Goal: Information Seeking & Learning: Learn about a topic

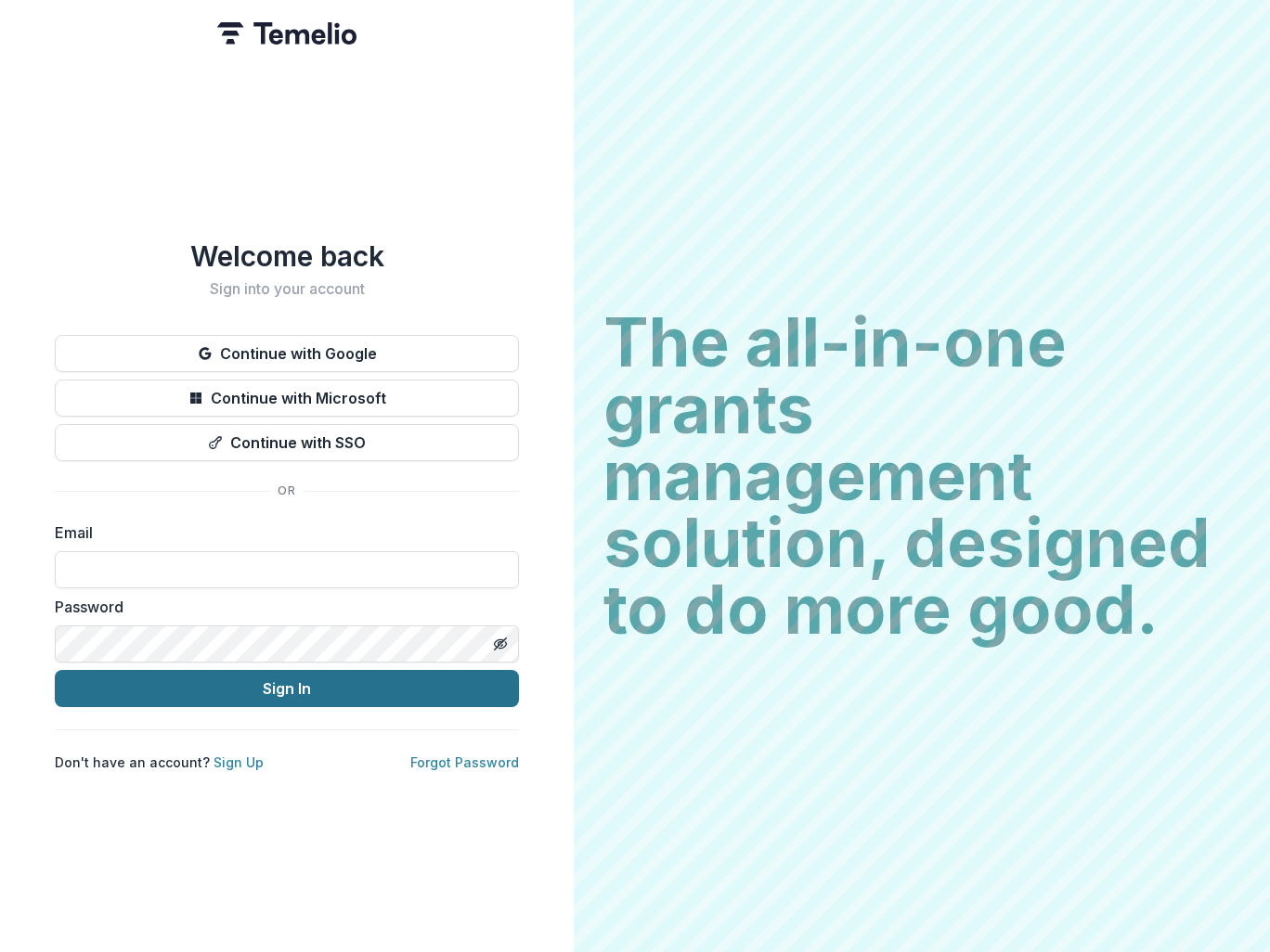
type input "**********"
click at [319, 685] on button "Sign In" at bounding box center [287, 689] width 464 height 37
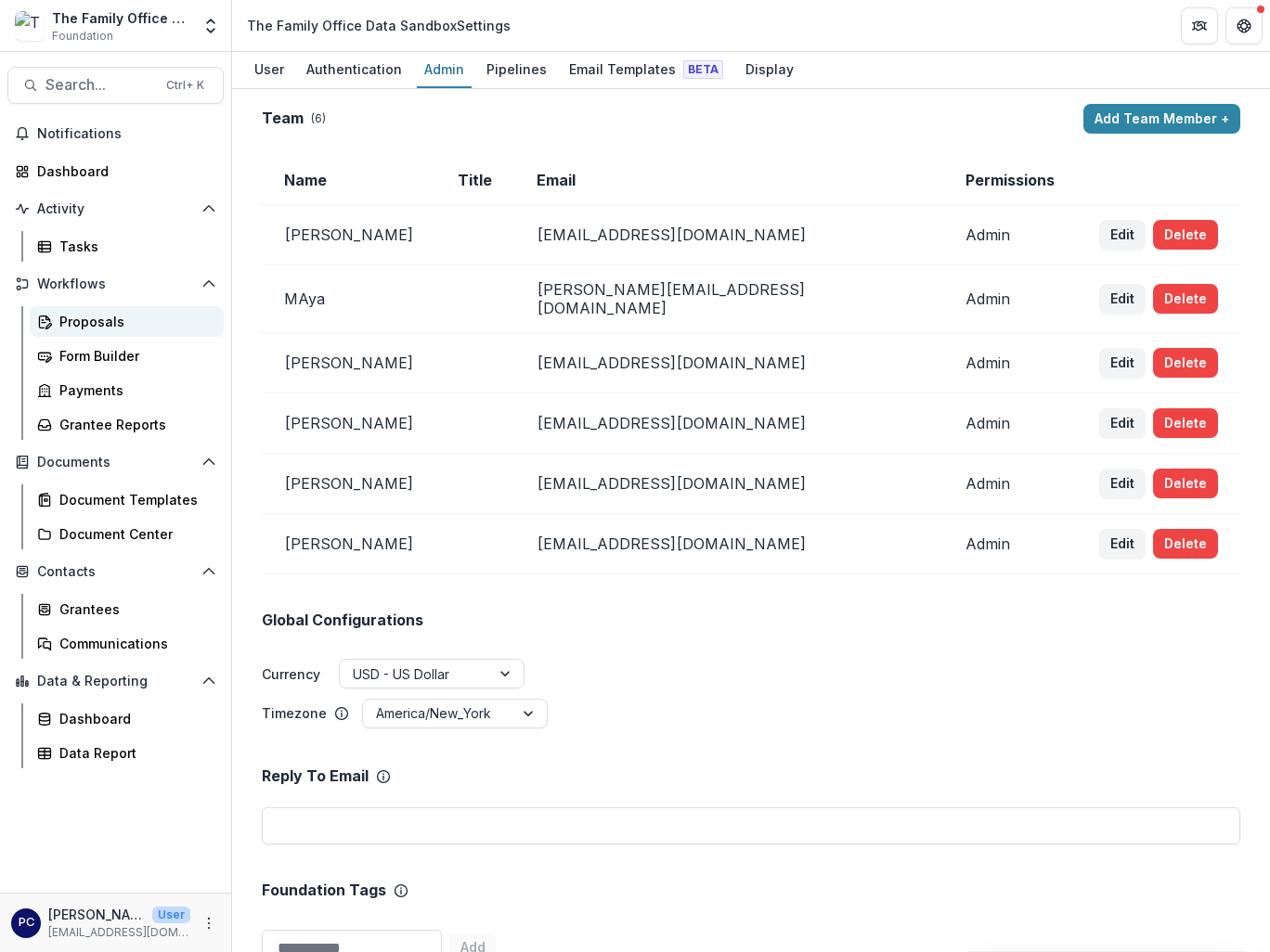
click at [91, 321] on div "Proposals" at bounding box center [134, 321] width 149 height 20
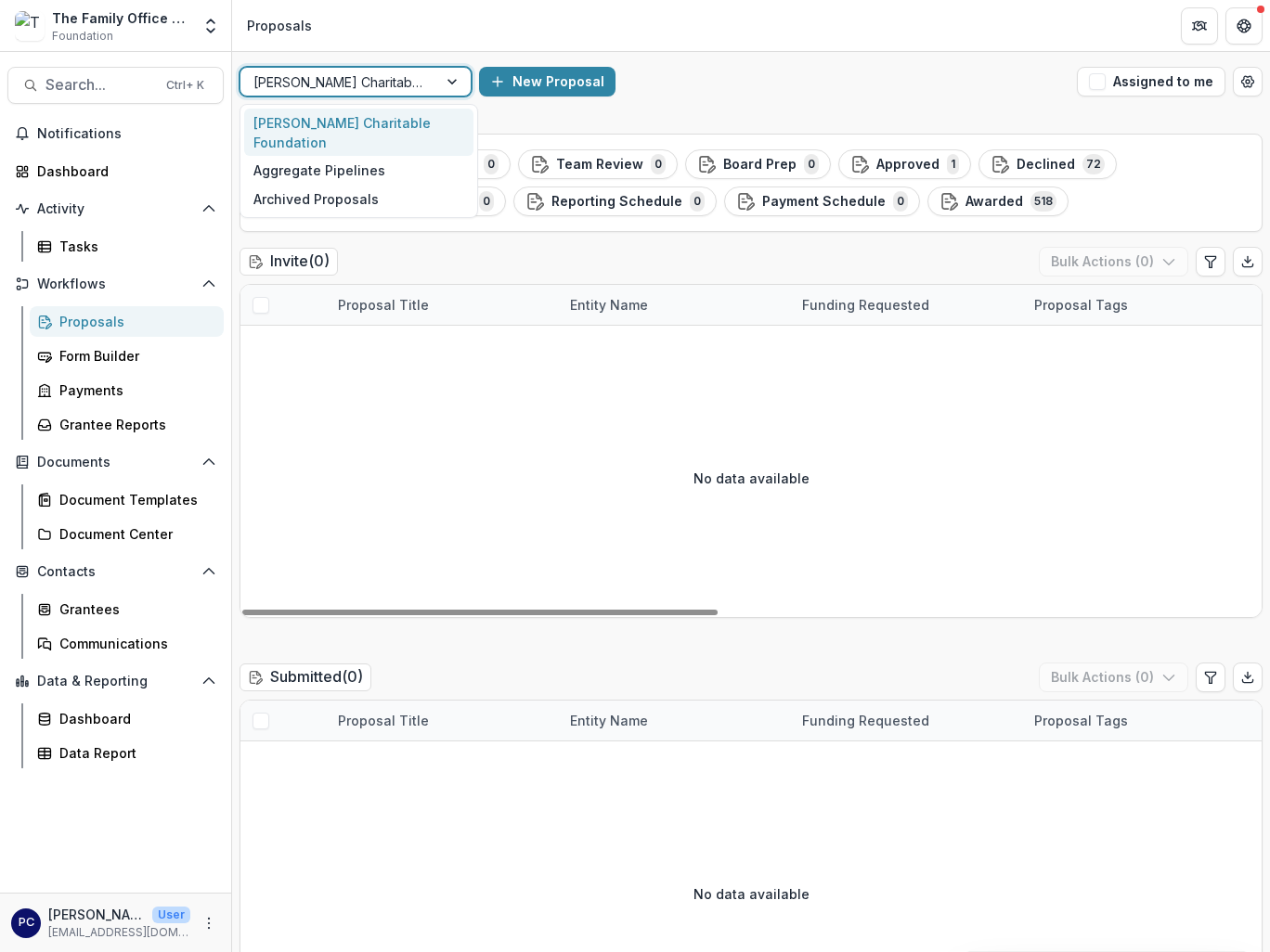
click at [453, 87] on div at bounding box center [454, 82] width 34 height 28
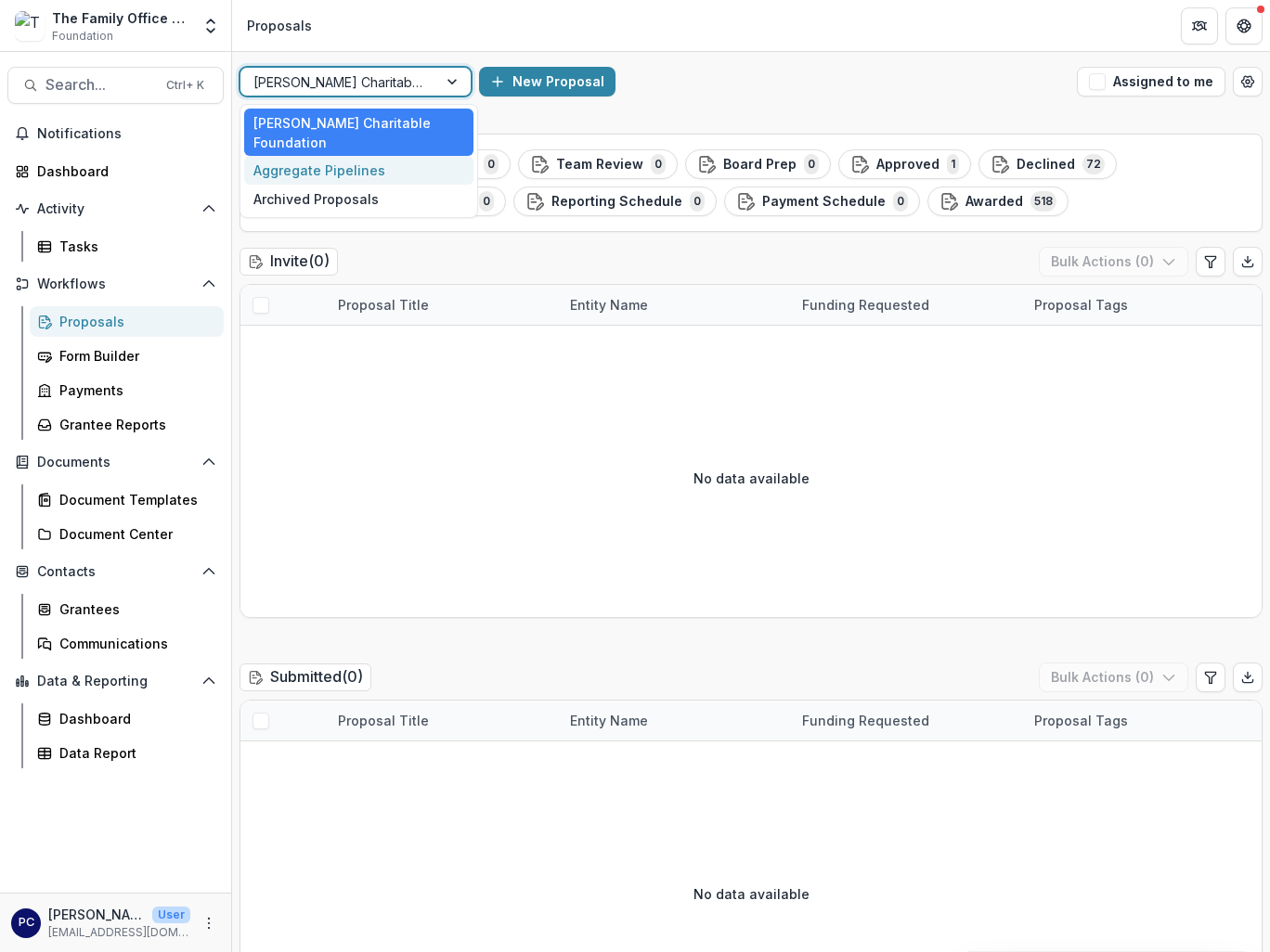
click at [366, 176] on div "Aggregate Pipelines" at bounding box center [359, 170] width 229 height 29
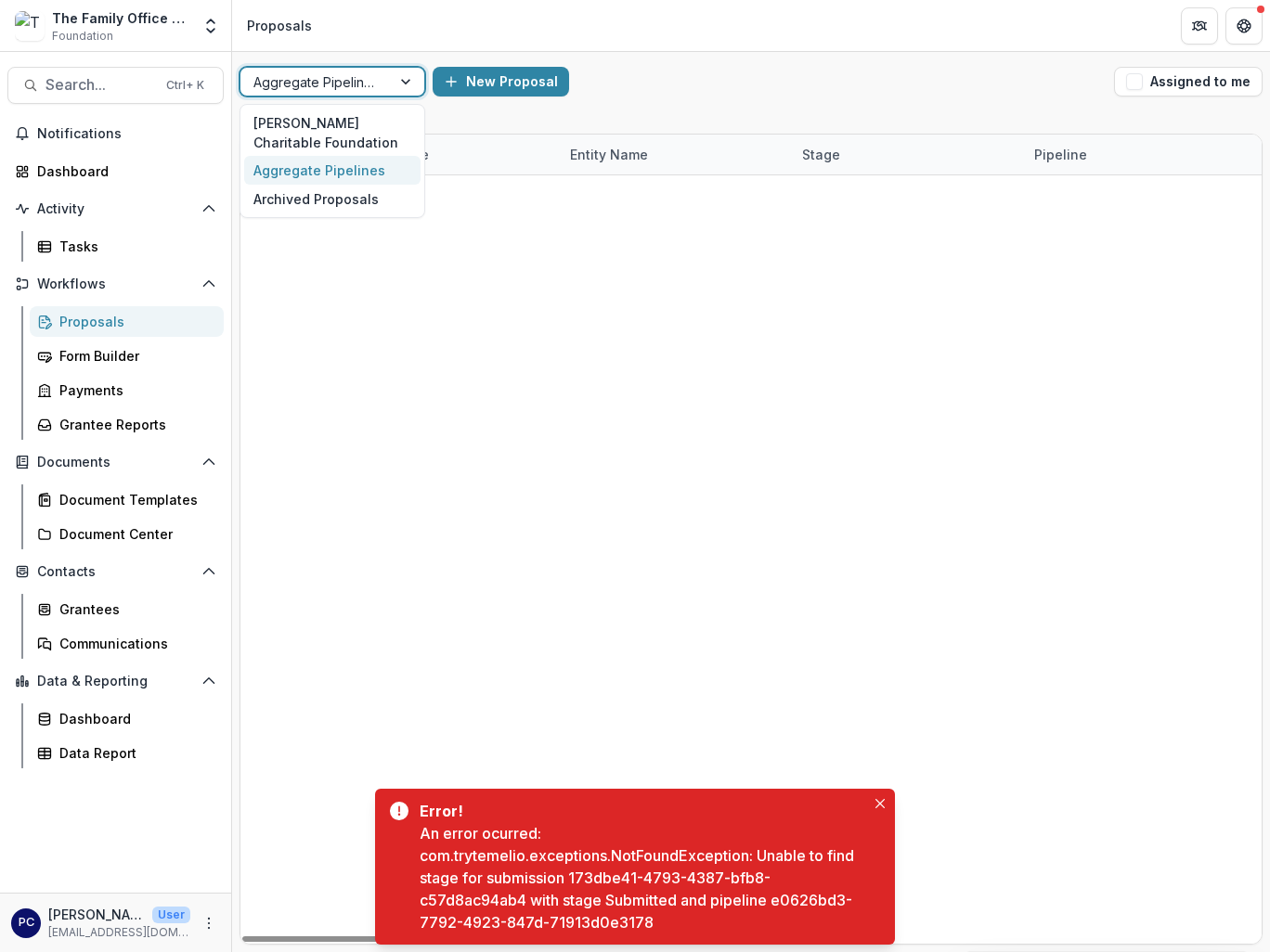
click at [404, 73] on div at bounding box center [407, 82] width 34 height 28
click at [300, 199] on div "Archived Proposals" at bounding box center [332, 199] width 176 height 29
click at [394, 82] on div at bounding box center [407, 82] width 34 height 28
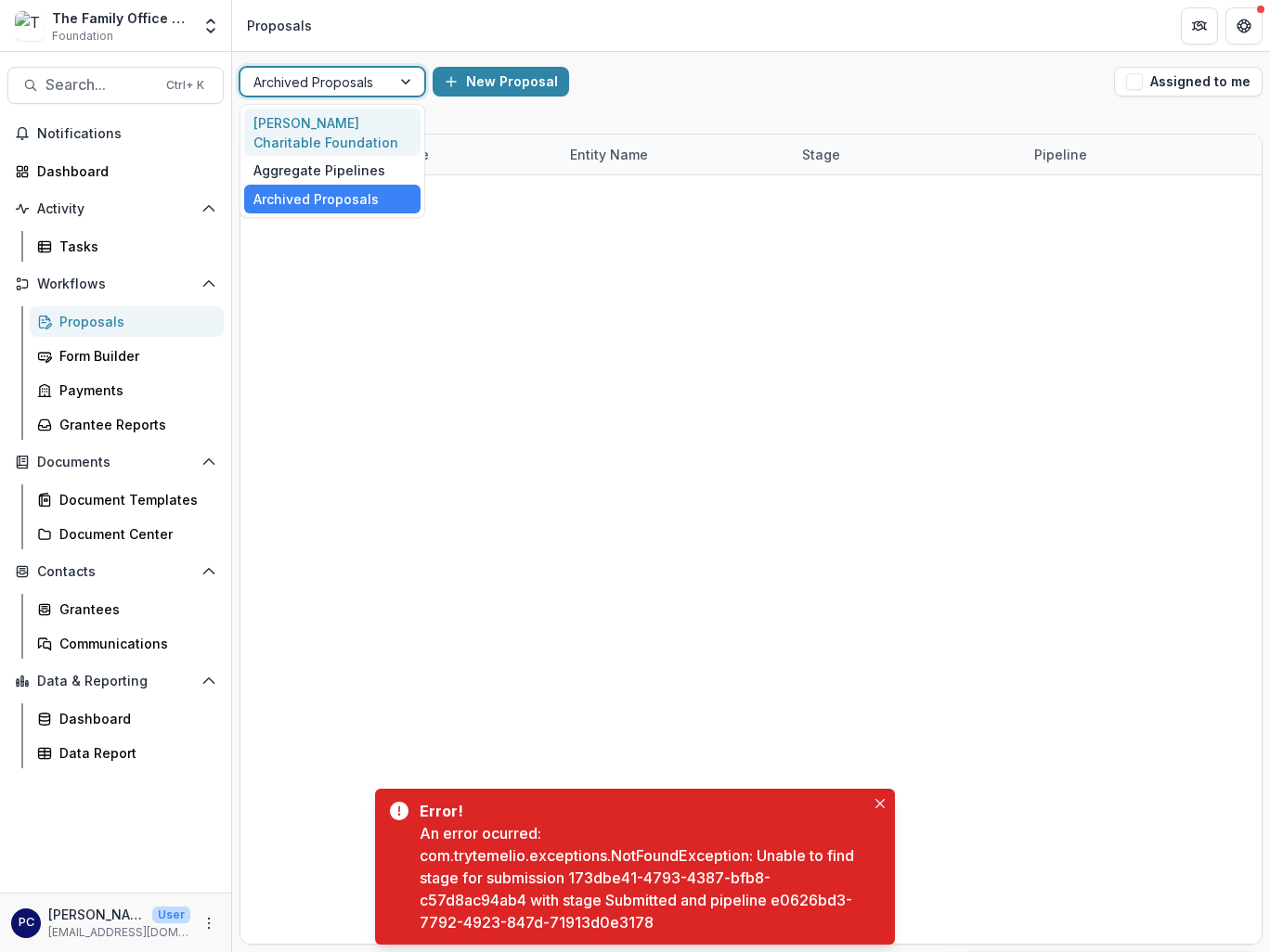
click at [338, 125] on div "[PERSON_NAME] Charitable Foundation" at bounding box center [332, 132] width 176 height 48
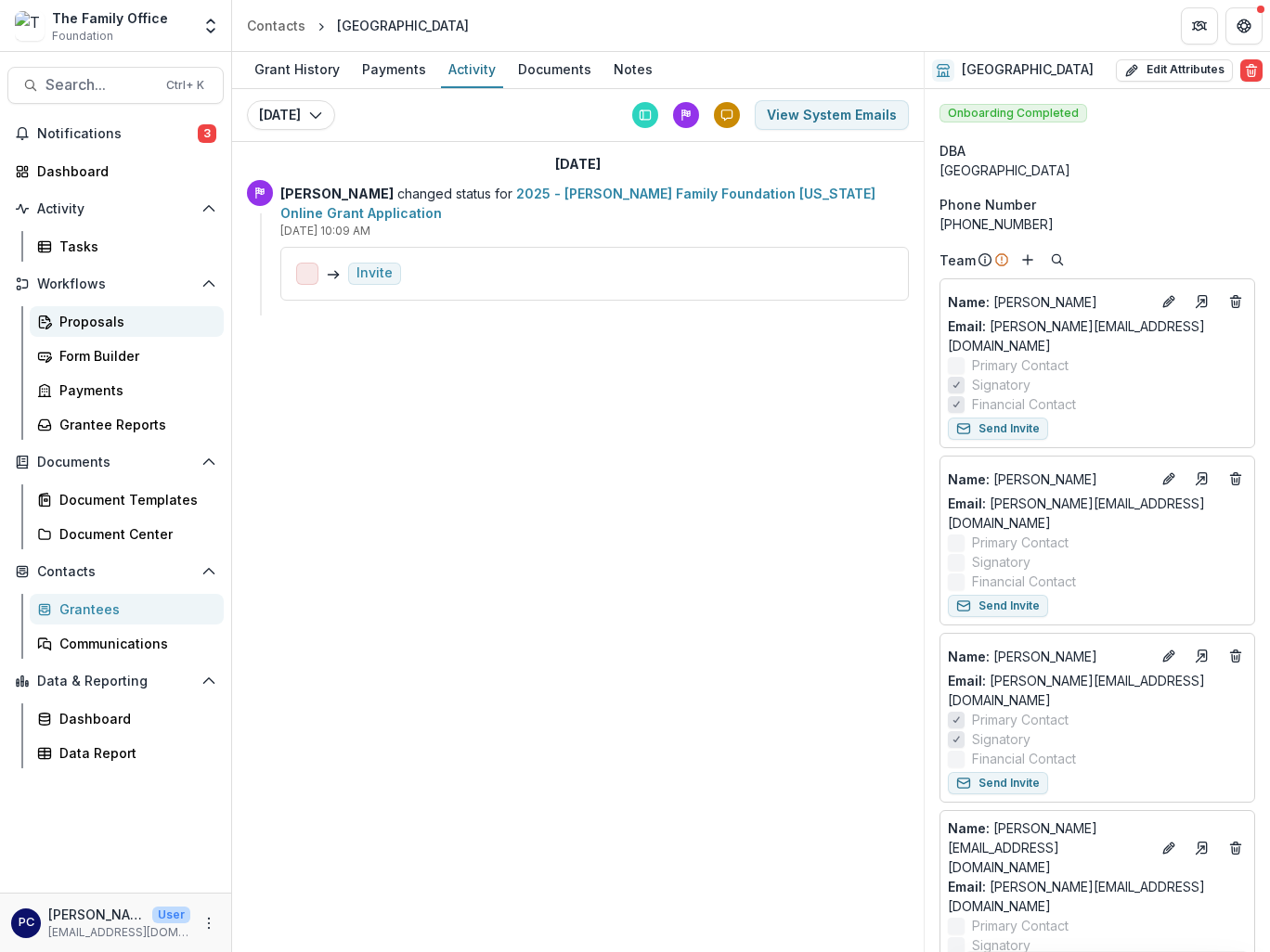
click at [62, 317] on div "Proposals" at bounding box center [134, 321] width 149 height 20
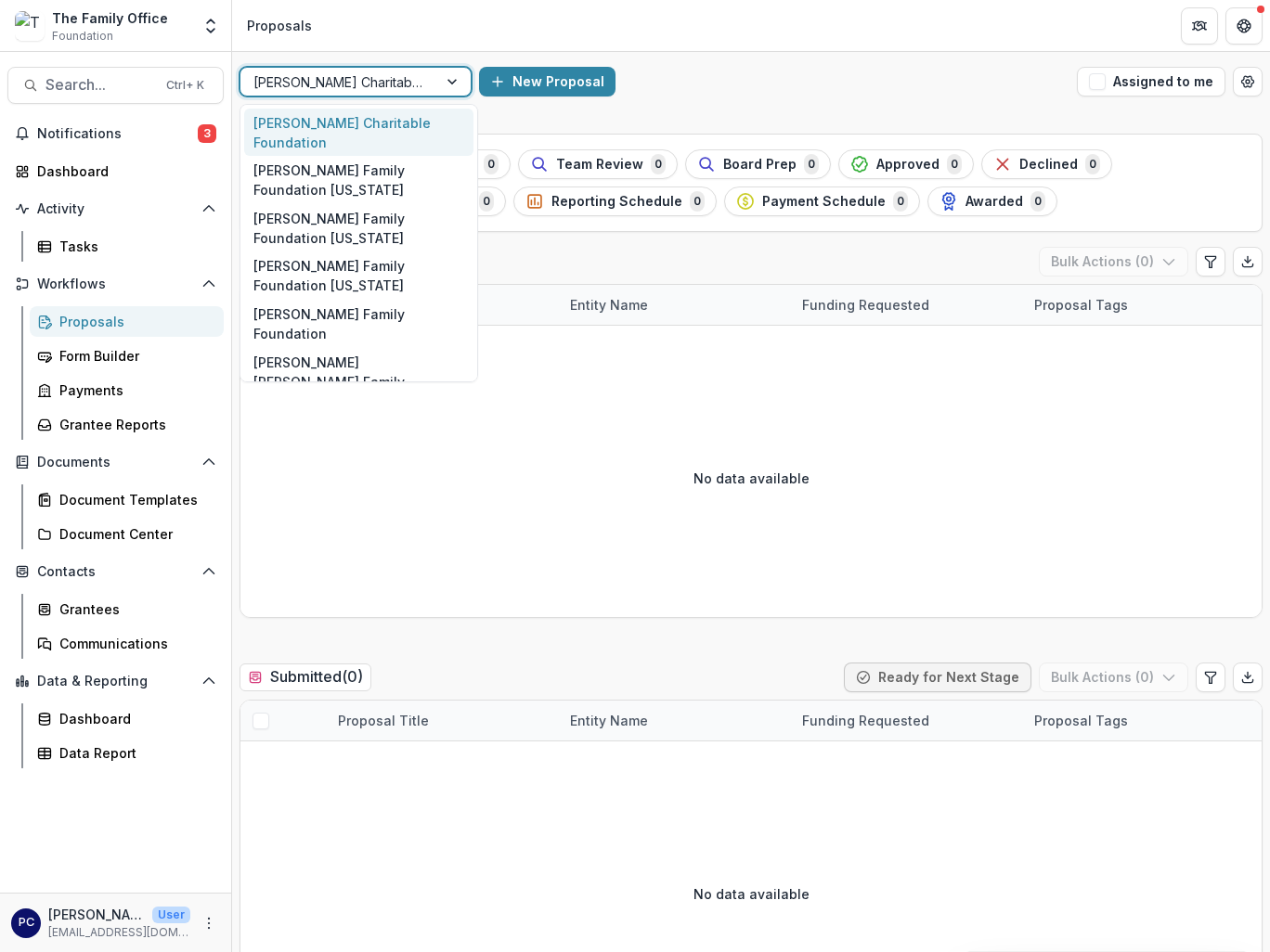
click at [457, 80] on div at bounding box center [454, 82] width 34 height 28
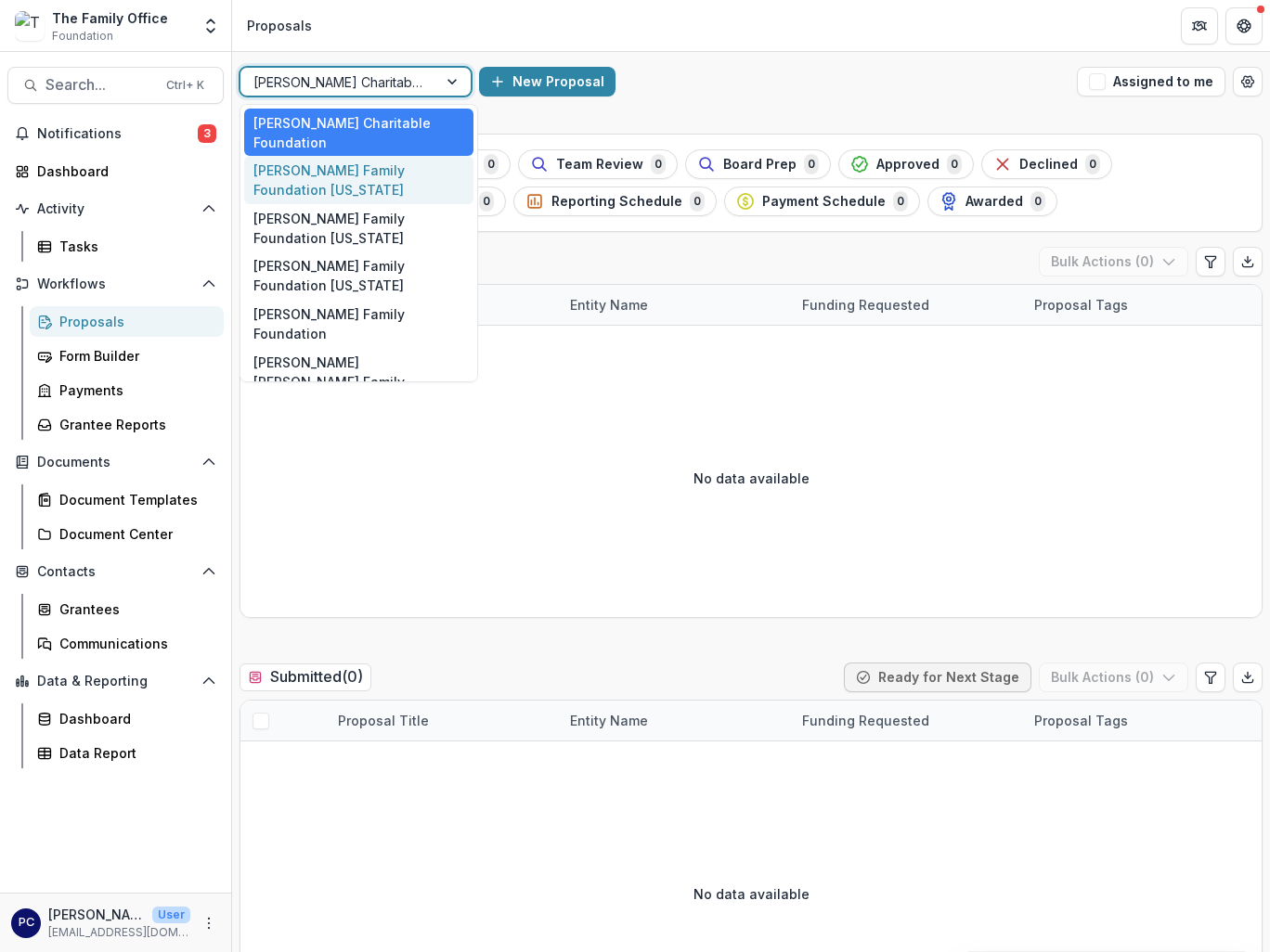
click at [367, 176] on div "[PERSON_NAME] Family Foundation [US_STATE]" at bounding box center [359, 180] width 229 height 48
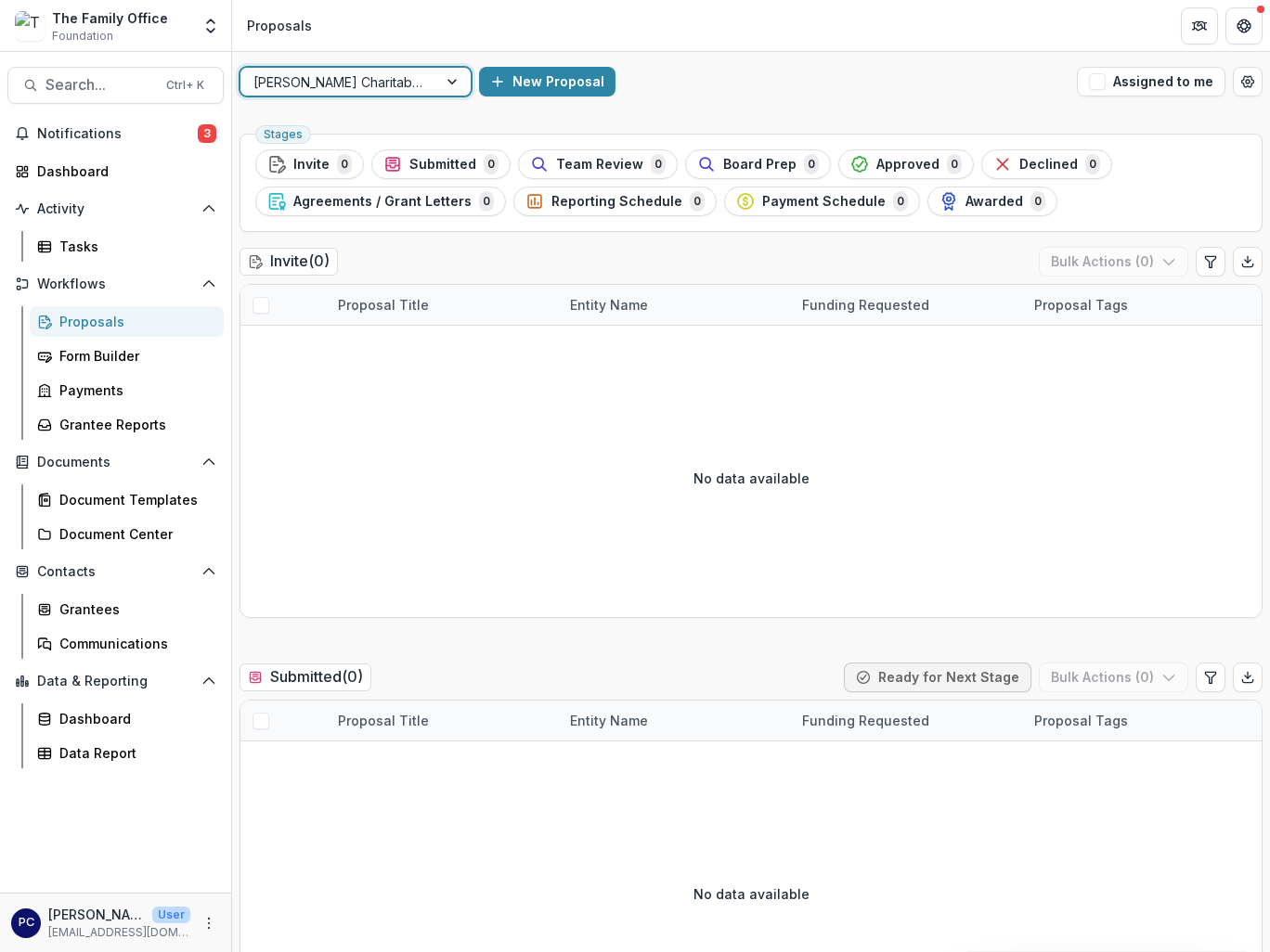
click at [430, 89] on div "[PERSON_NAME] Charitable Foundation" at bounding box center [355, 82] width 232 height 30
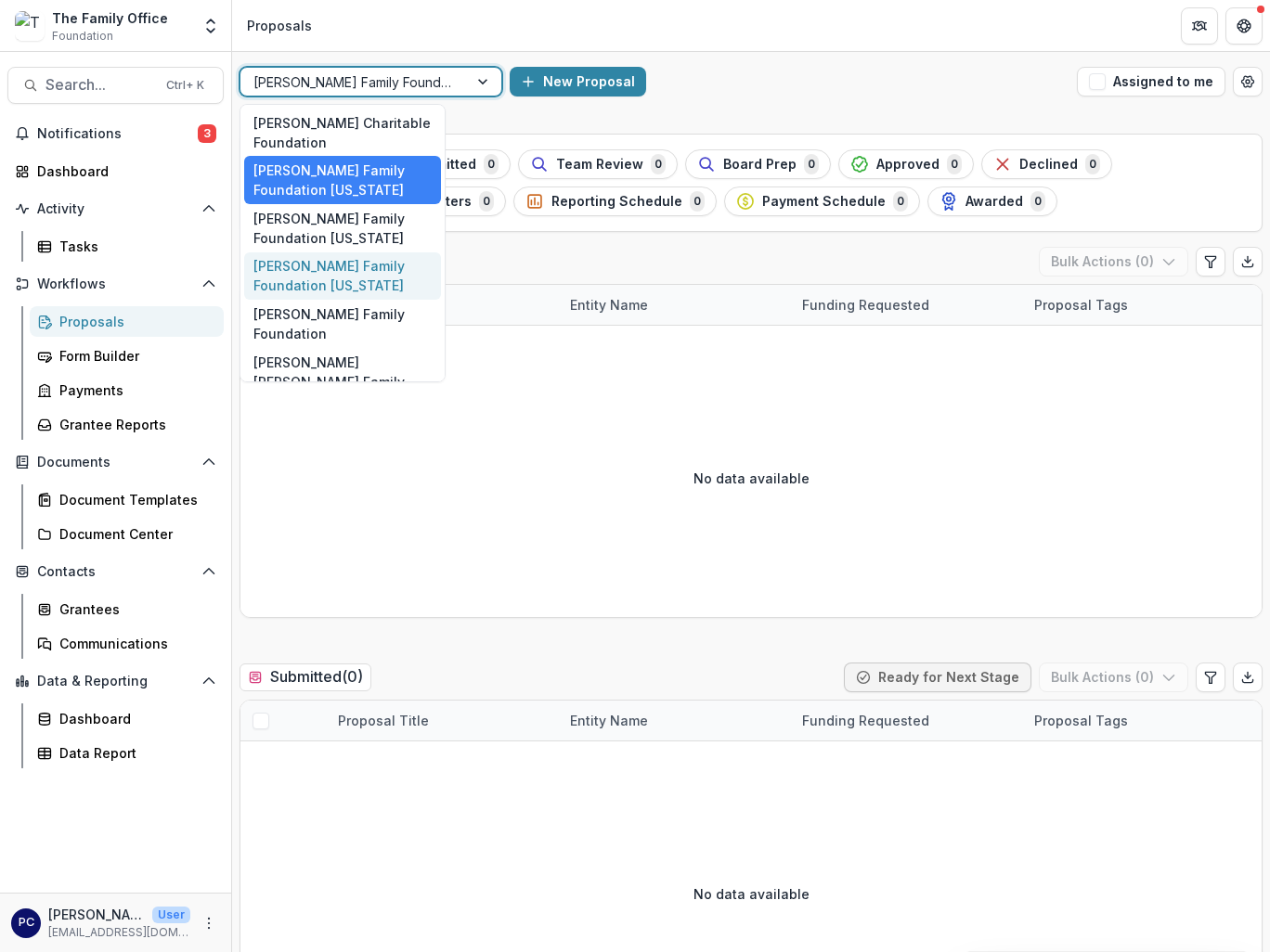
click at [332, 269] on div "[PERSON_NAME] Family Foundation [US_STATE]" at bounding box center [342, 277] width 197 height 48
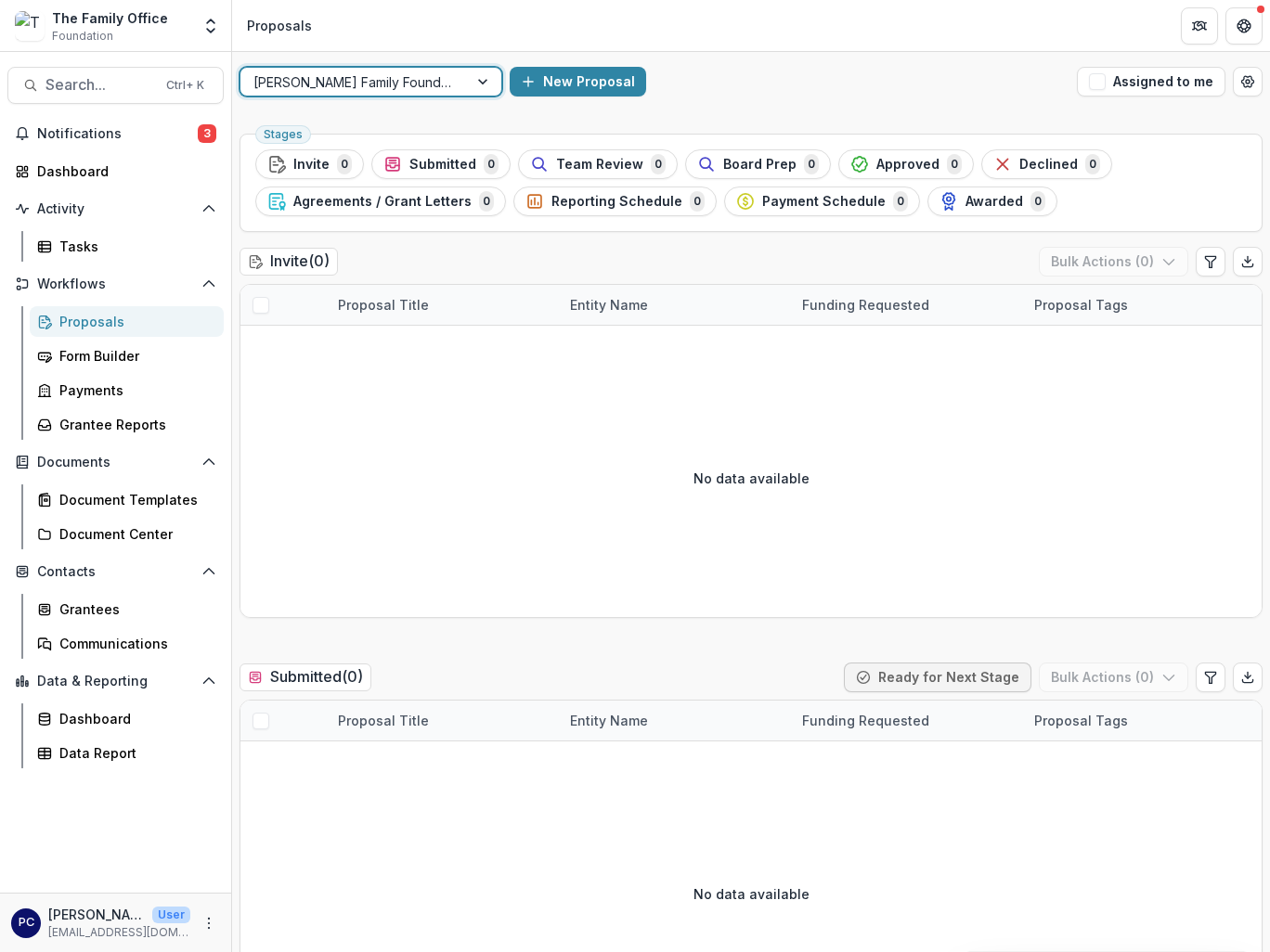
click at [448, 84] on div "option [PERSON_NAME] Family Foundation [US_STATE], selected. [PERSON_NAME] Fami…" at bounding box center [751, 82] width 1038 height 60
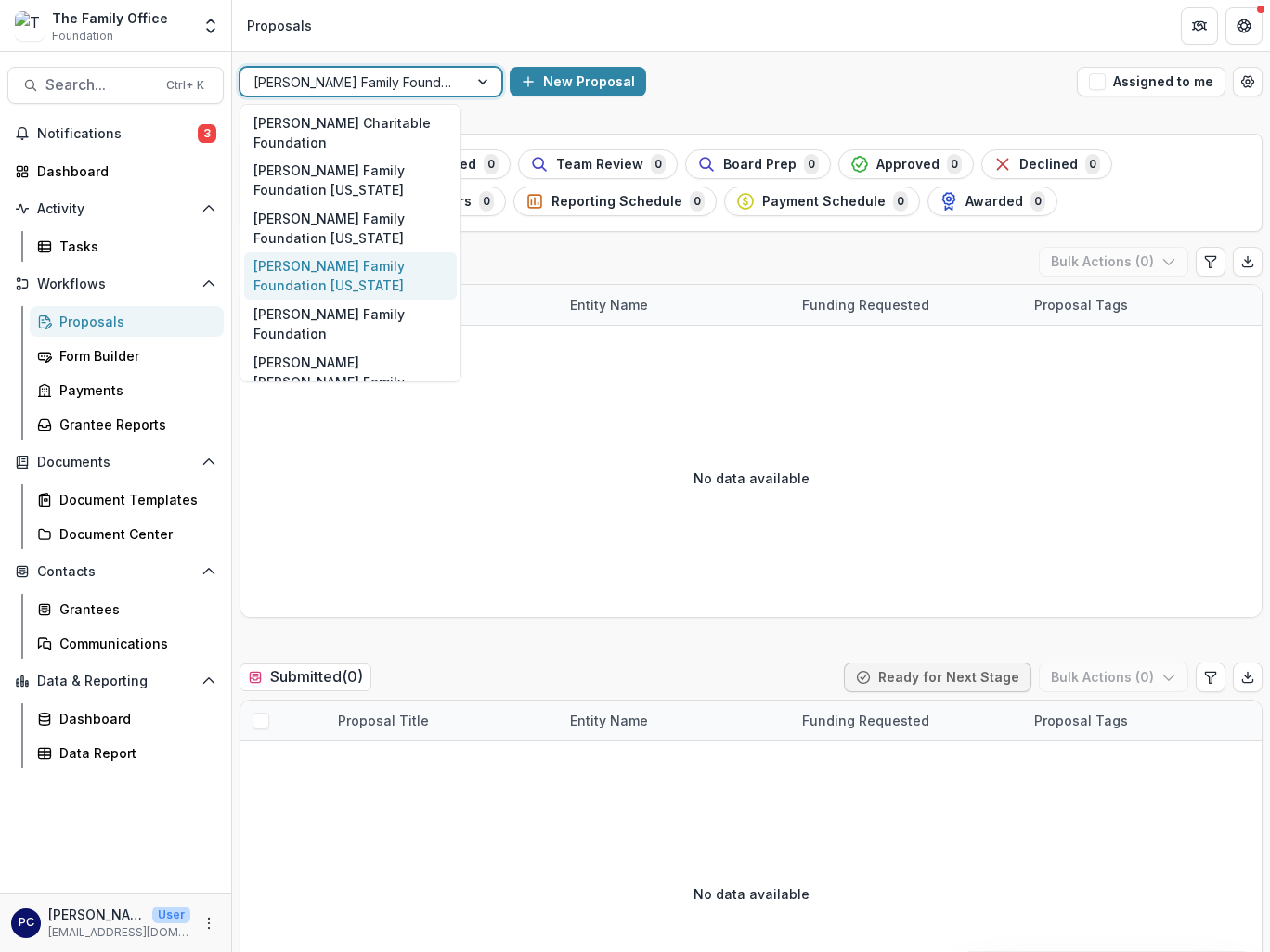
click at [468, 88] on div at bounding box center [485, 82] width 34 height 28
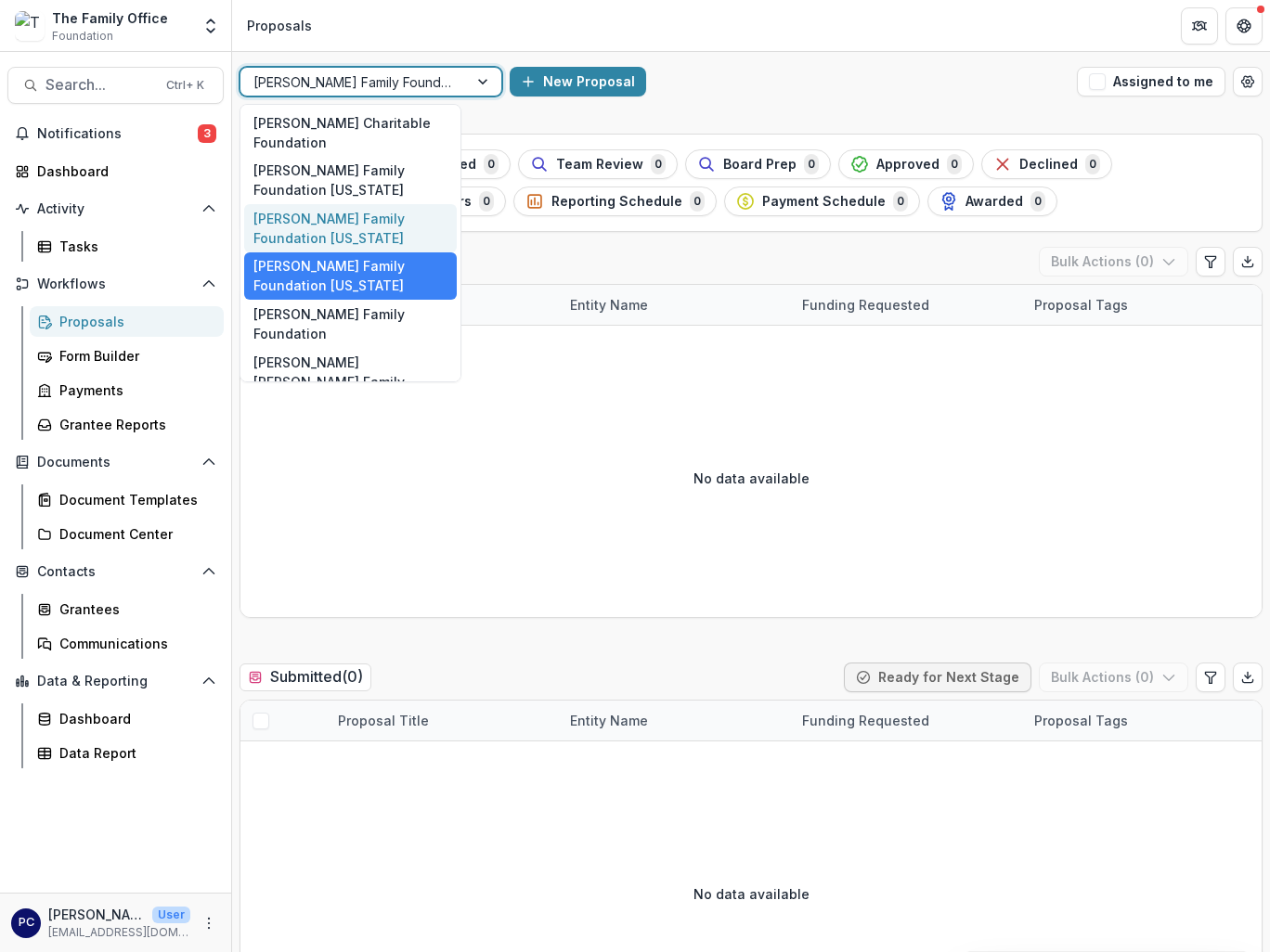
click at [341, 221] on div "[PERSON_NAME] Family Foundation [US_STATE]" at bounding box center [351, 228] width 213 height 48
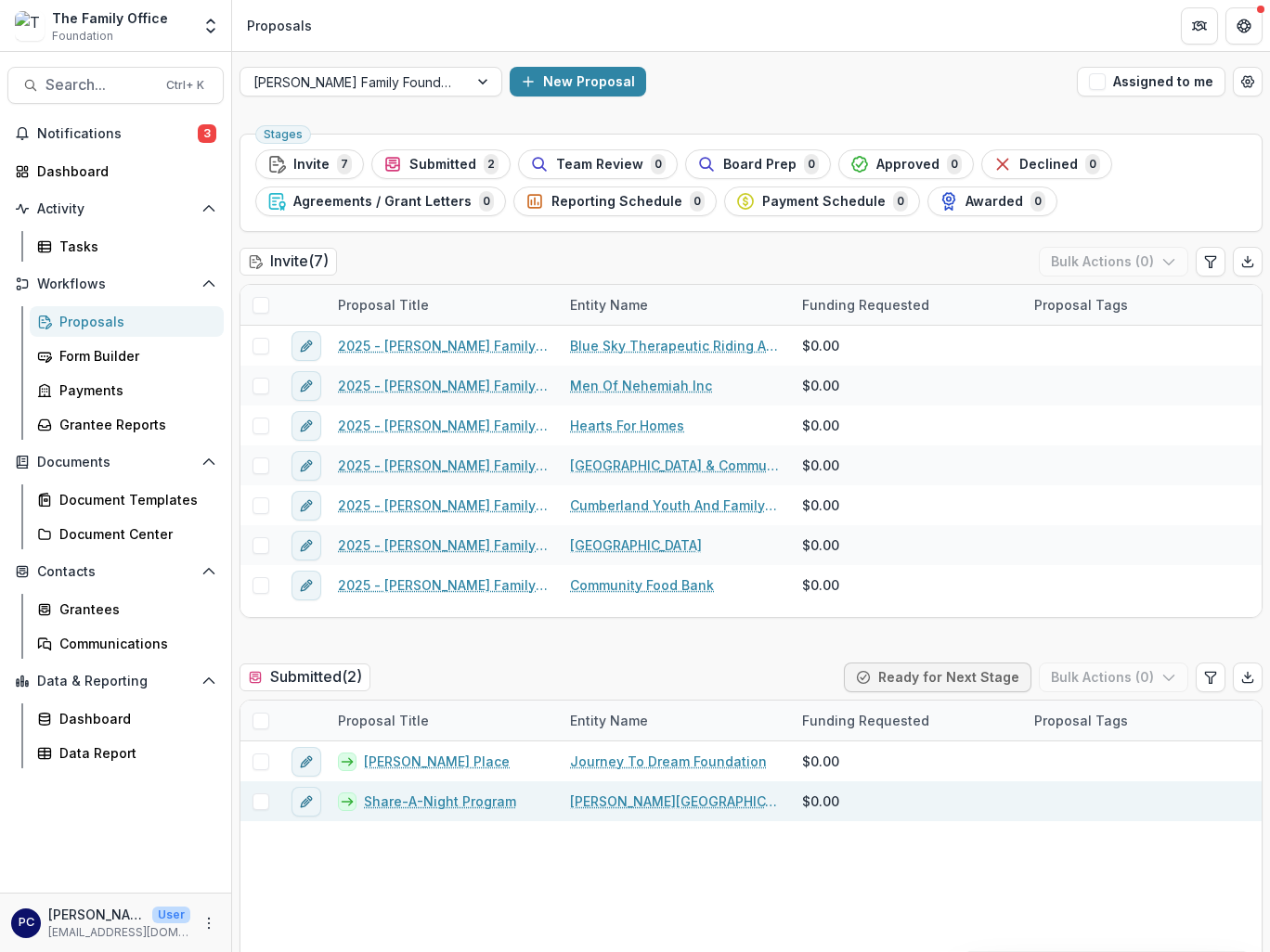
click at [660, 807] on link "[PERSON_NAME][GEOGRAPHIC_DATA] [GEOGRAPHIC_DATA]" at bounding box center [674, 801] width 210 height 20
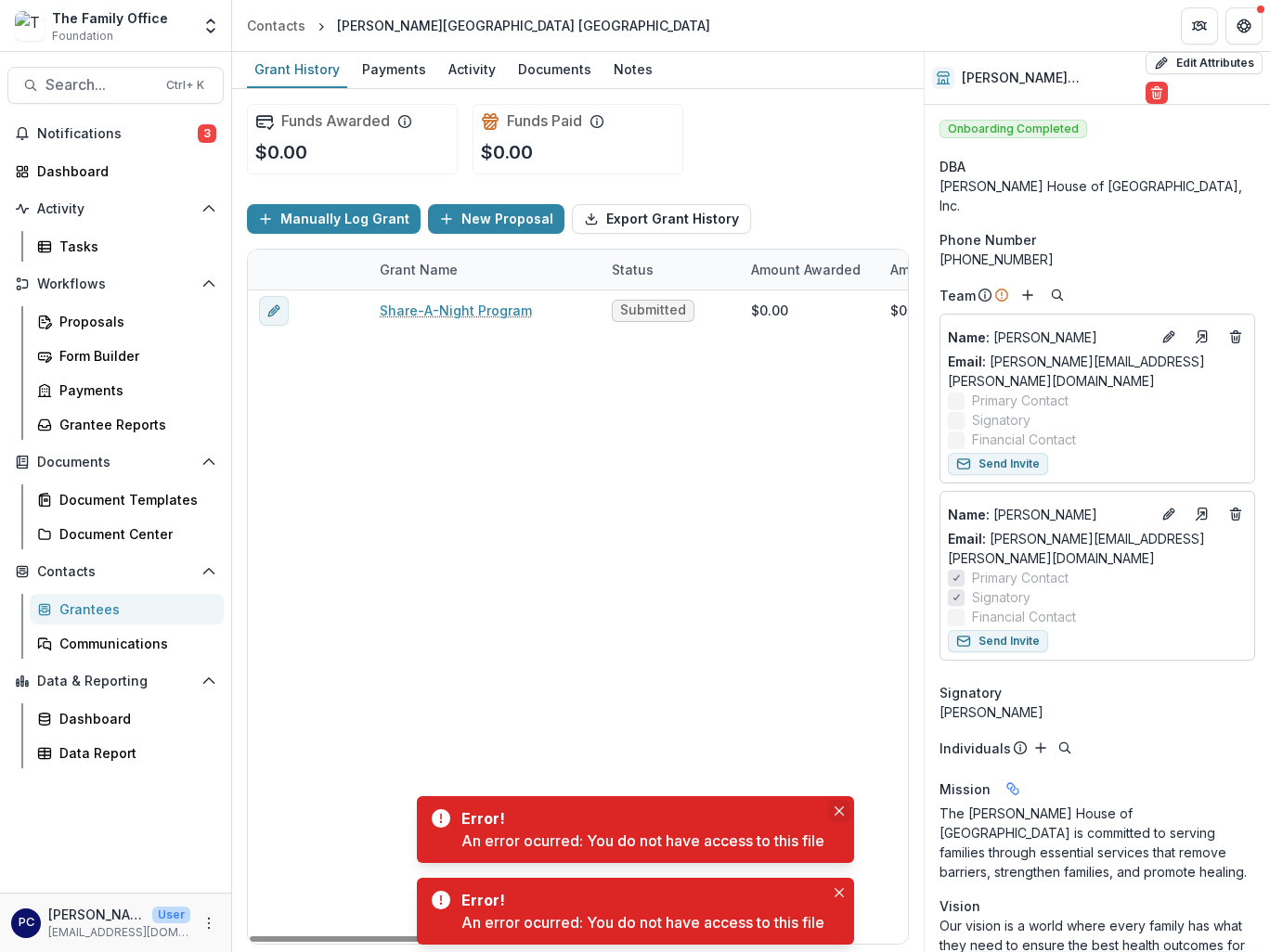
click at [840, 813] on icon "Close" at bounding box center [839, 811] width 9 height 9
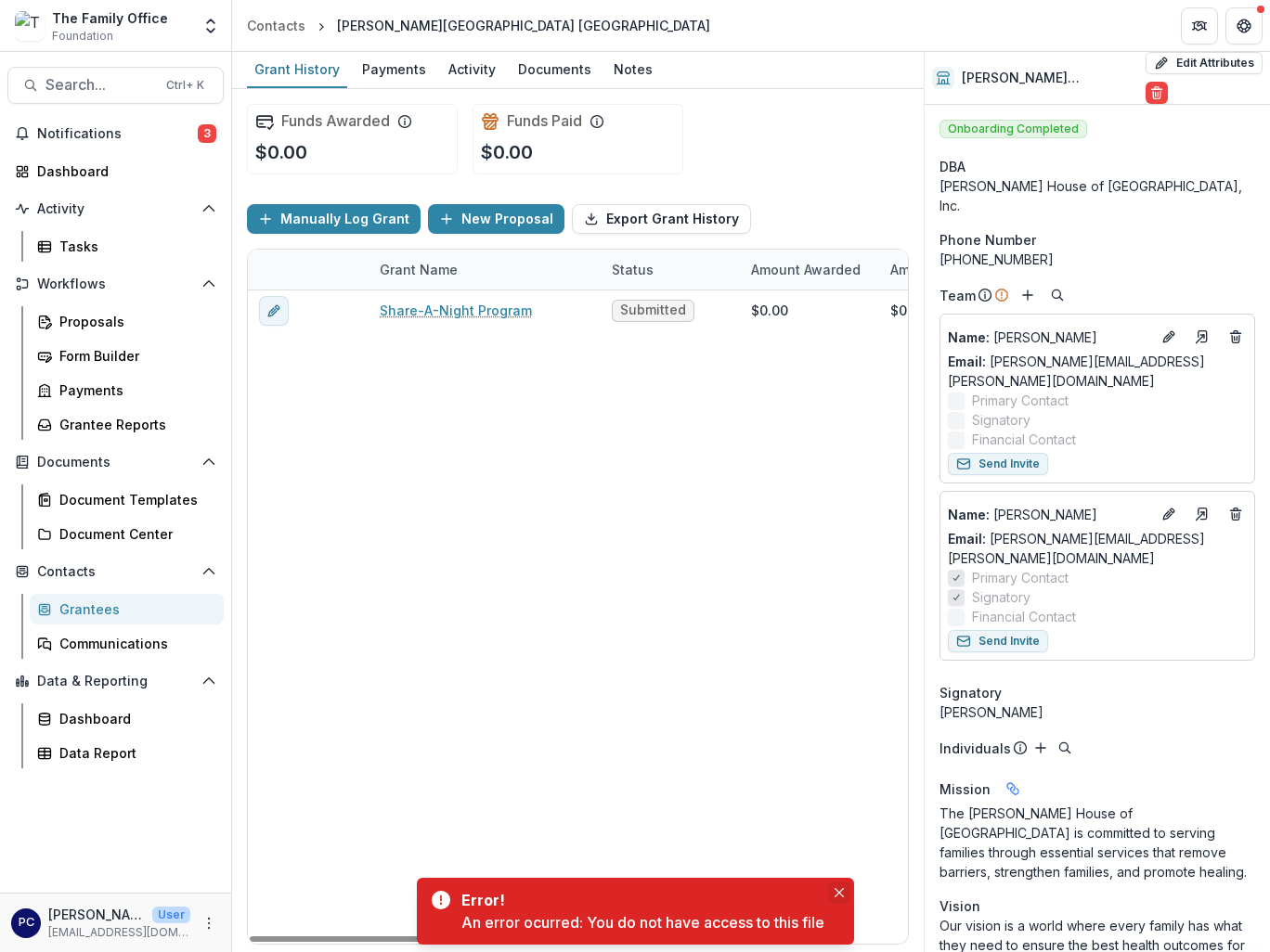
click at [844, 890] on icon "Close" at bounding box center [839, 892] width 9 height 9
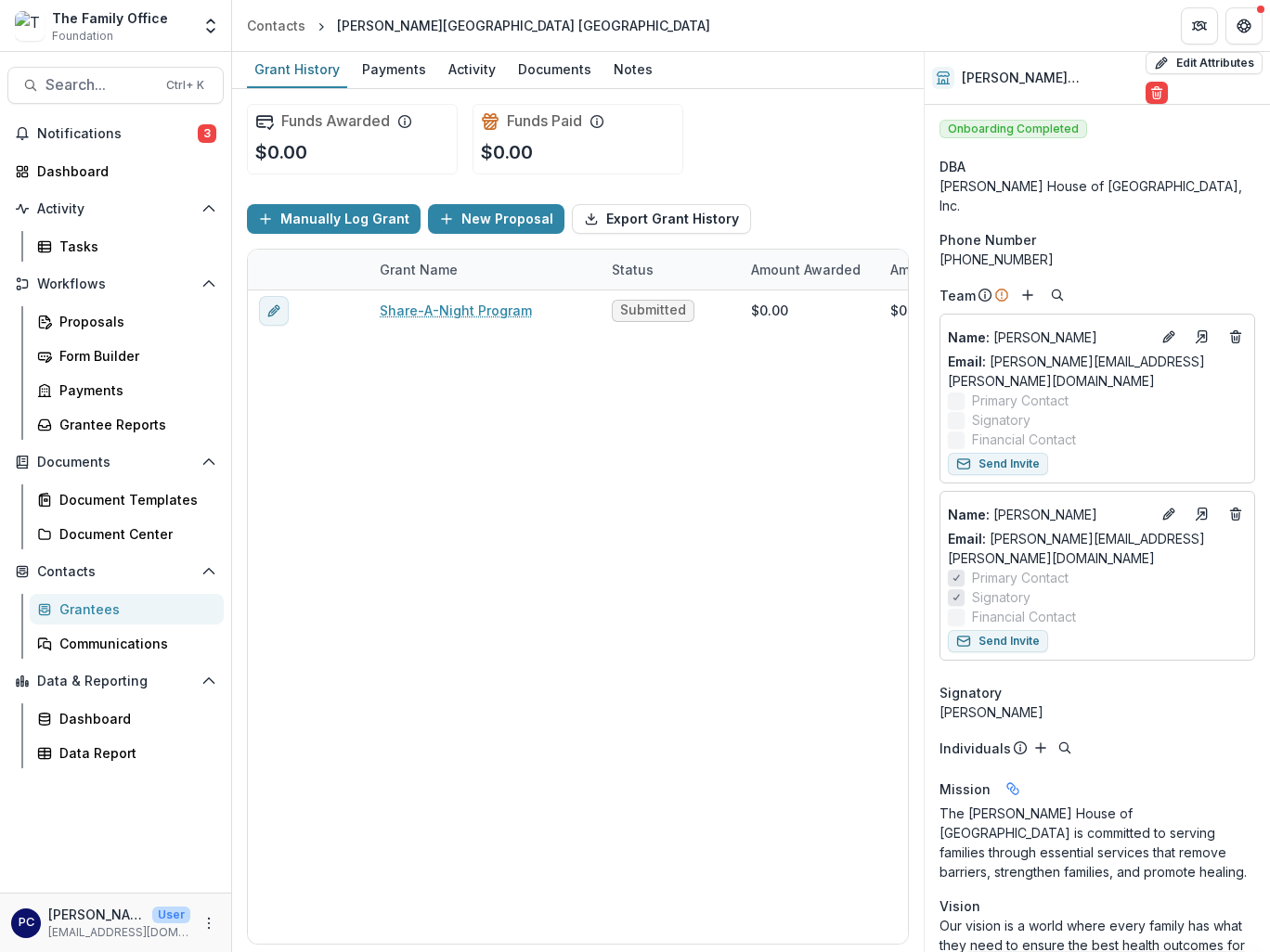
click at [1083, 804] on p "The [PERSON_NAME] House of [GEOGRAPHIC_DATA] is committed to serving families t…" at bounding box center [1097, 843] width 315 height 78
click at [1062, 804] on p "The [PERSON_NAME] House of [GEOGRAPHIC_DATA] is committed to serving families t…" at bounding box center [1097, 843] width 315 height 78
click at [1093, 804] on p "The [PERSON_NAME] House of [GEOGRAPHIC_DATA] is committed to serving families t…" at bounding box center [1097, 843] width 315 height 78
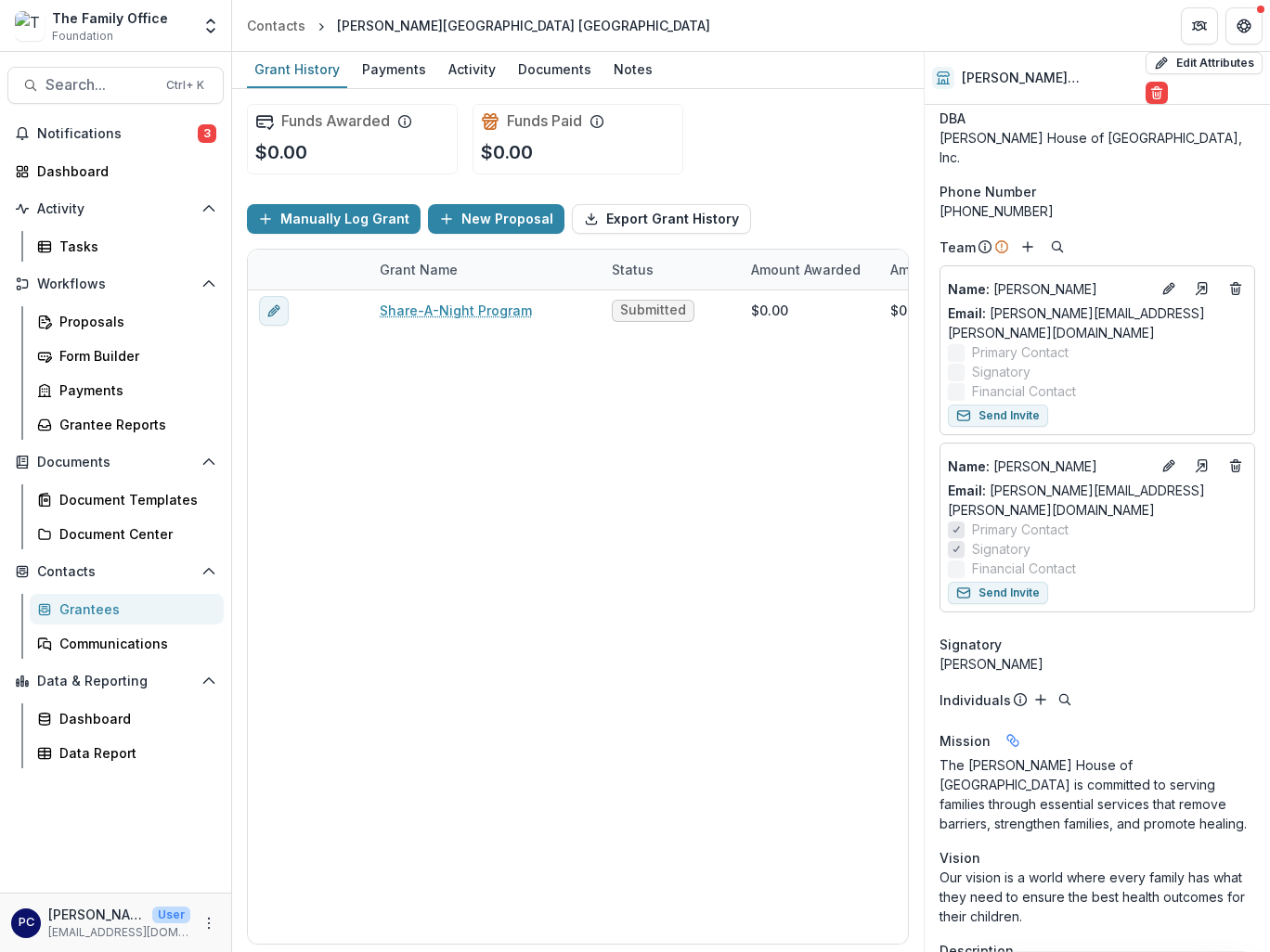
scroll to position [93, 0]
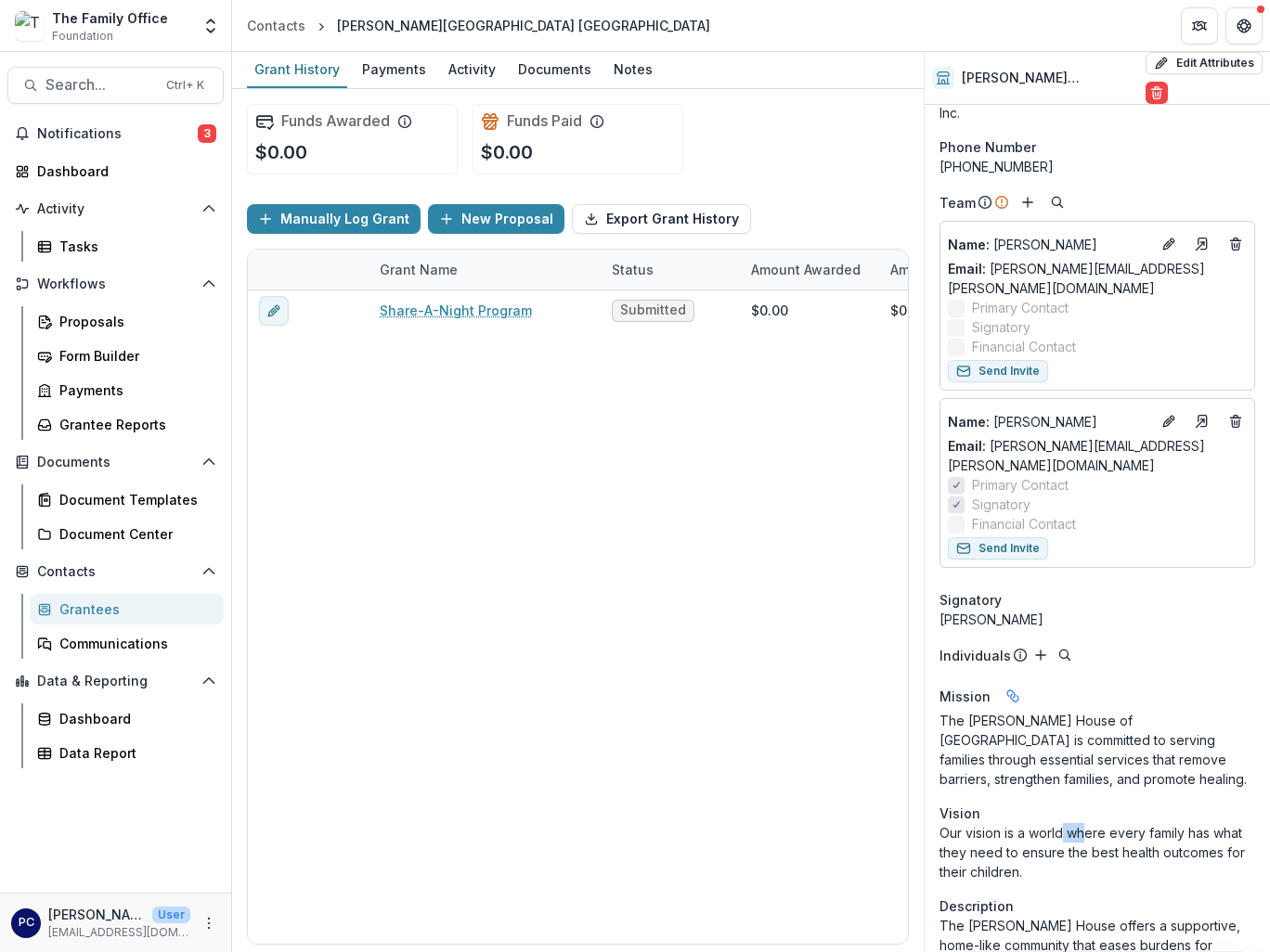
drag, startPoint x: 1066, startPoint y: 776, endPoint x: 1087, endPoint y: 775, distance: 21.0
click at [1087, 823] on p "Our vision is a world where every family has what they need to ensure the best …" at bounding box center [1097, 852] width 315 height 59
drag, startPoint x: 1087, startPoint y: 775, endPoint x: 1080, endPoint y: 808, distance: 33.7
click at [1080, 823] on p "Our vision is a world where every family has what they need to ensure the best …" at bounding box center [1097, 852] width 315 height 59
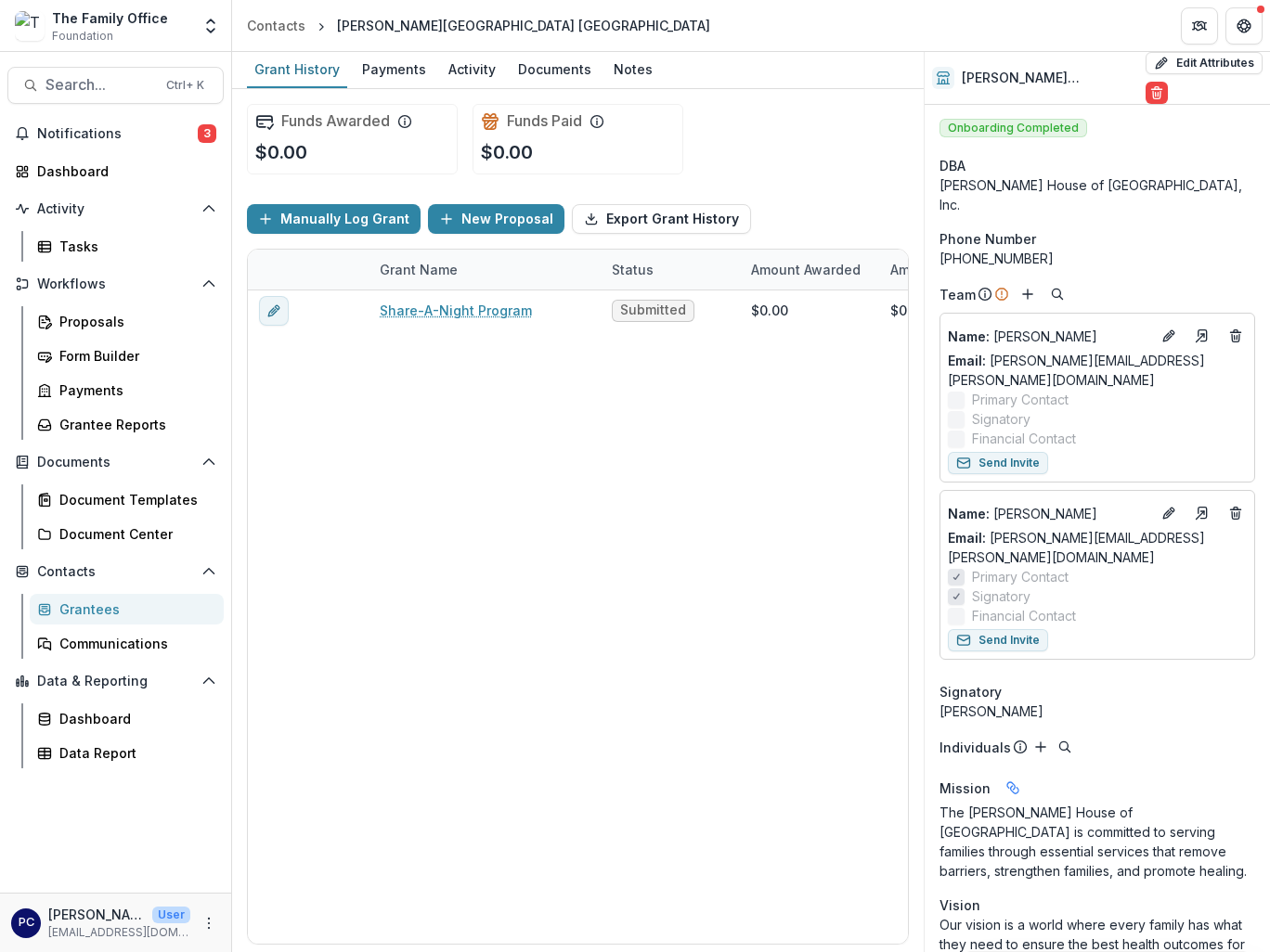
scroll to position [0, 0]
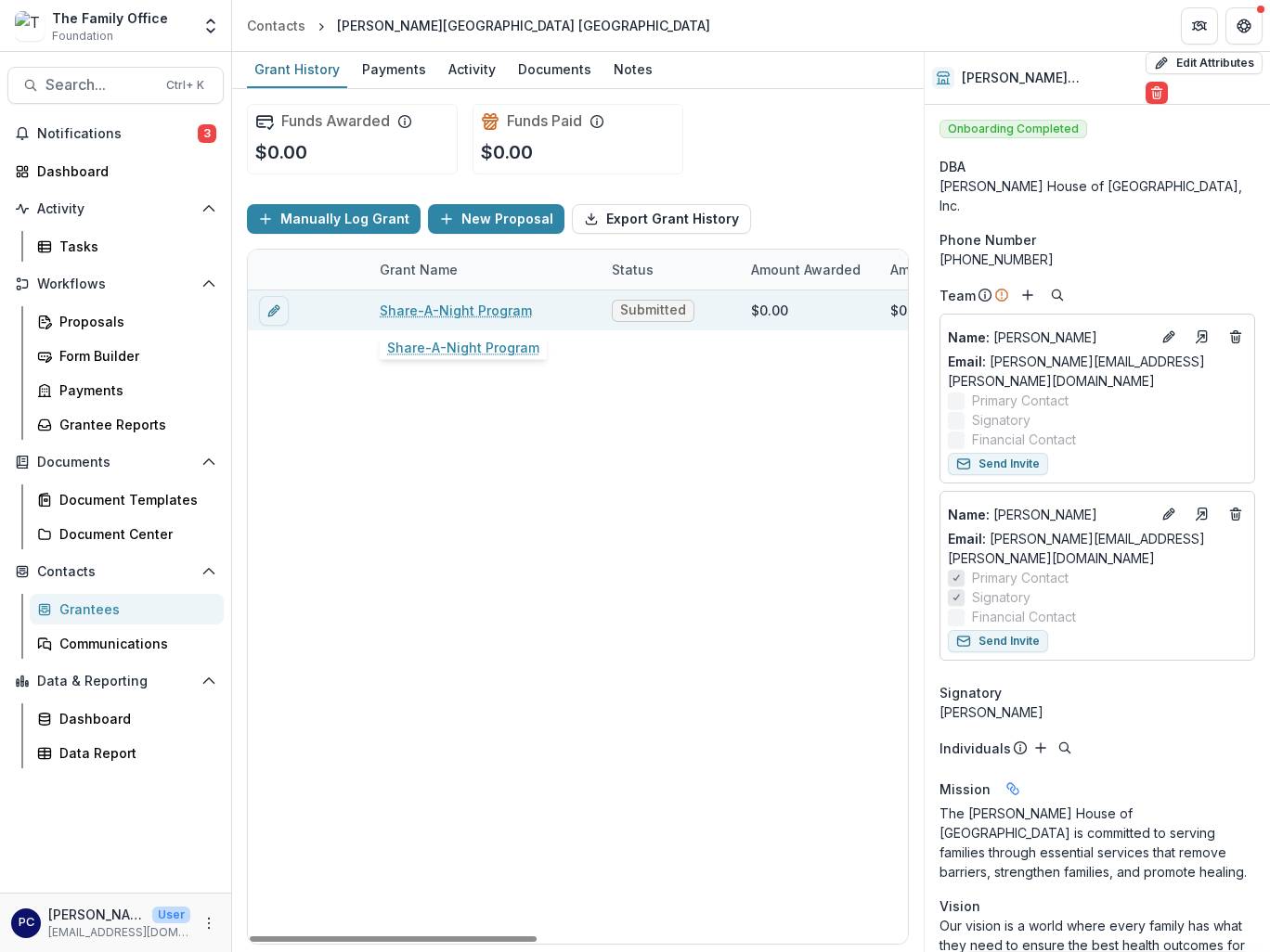
click at [436, 313] on link "Share-A-Night Program" at bounding box center [455, 310] width 152 height 20
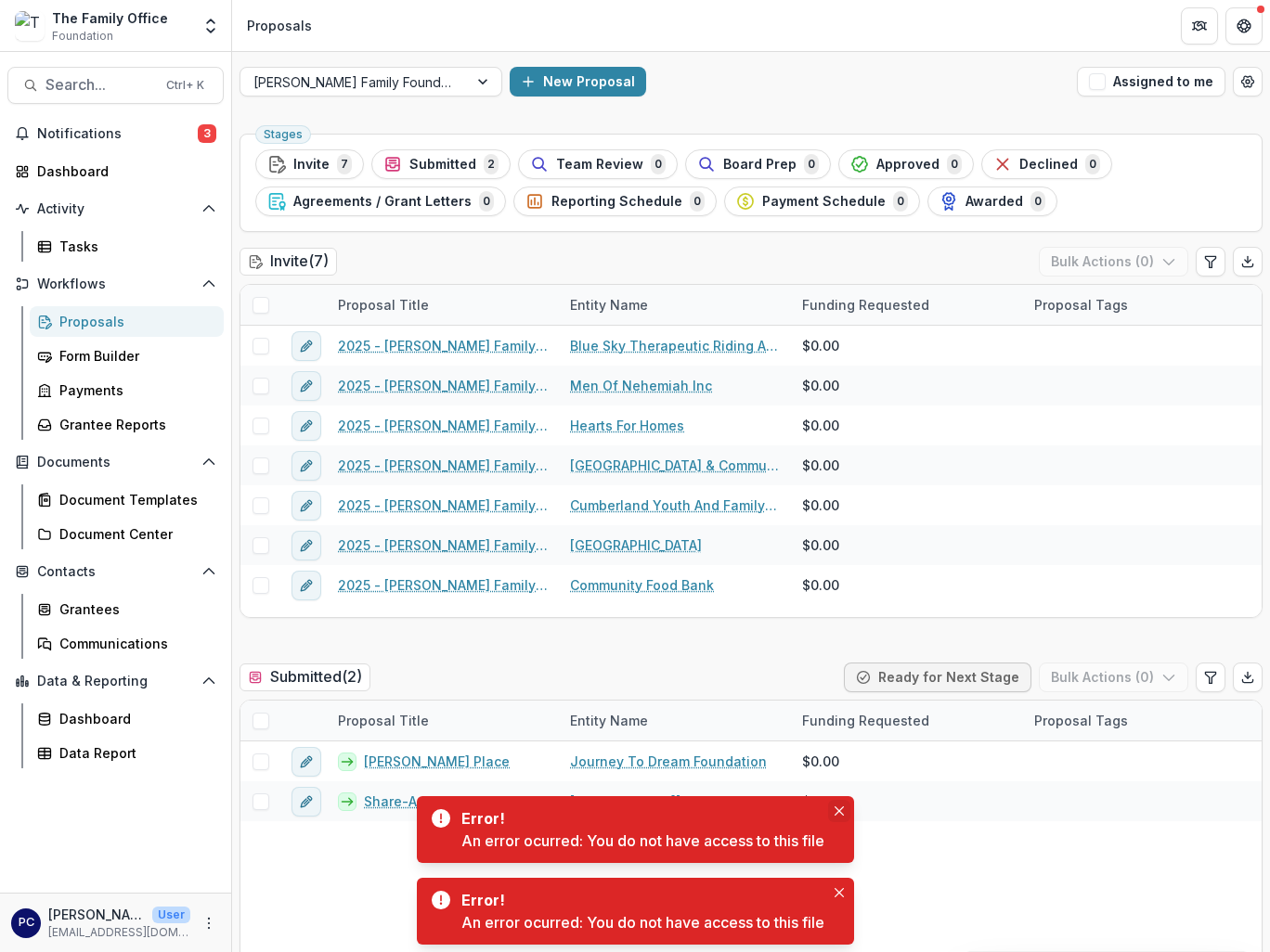
click at [835, 806] on button "Close" at bounding box center [839, 811] width 22 height 22
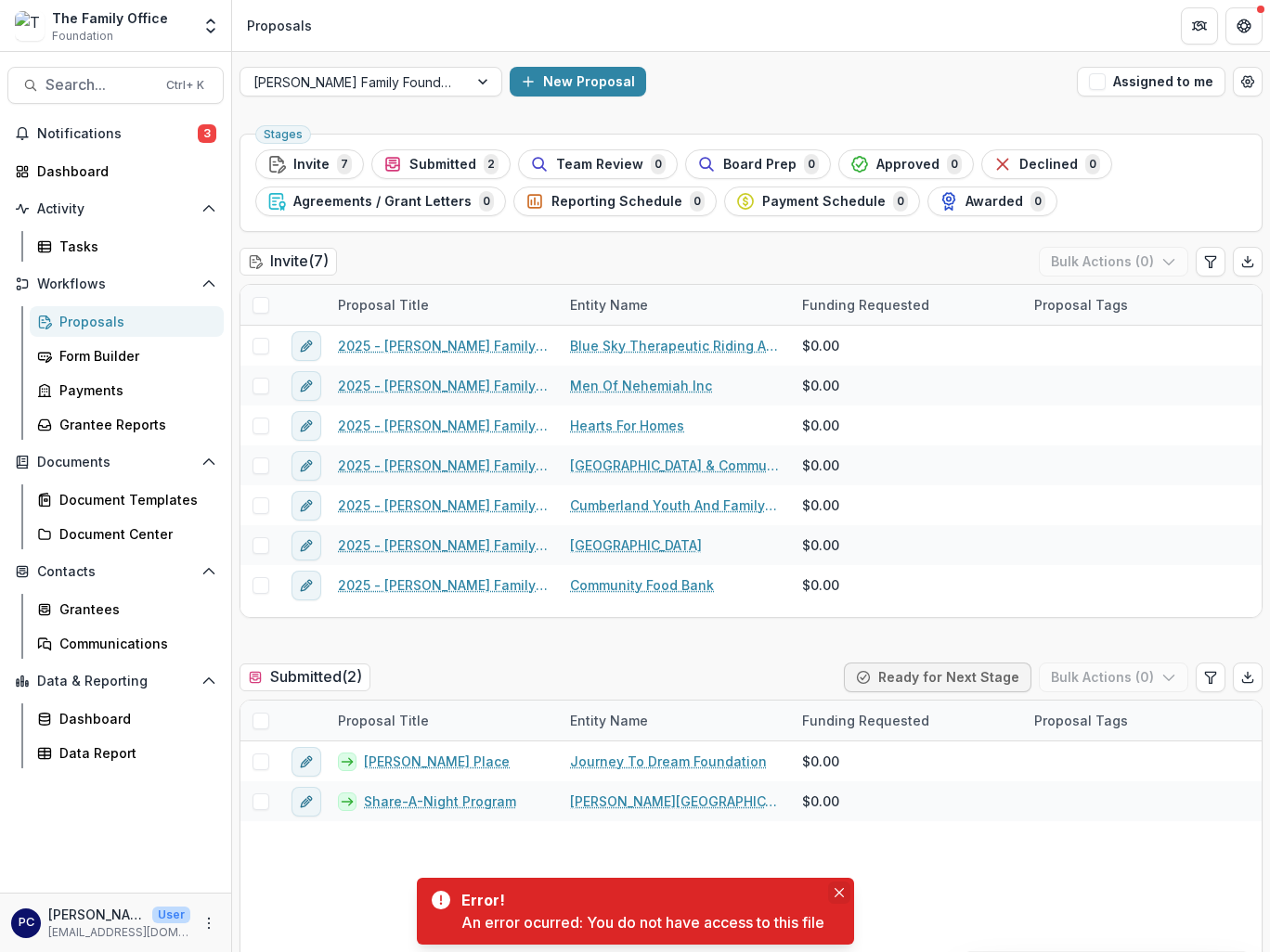
click at [836, 897] on button "Close" at bounding box center [839, 893] width 22 height 22
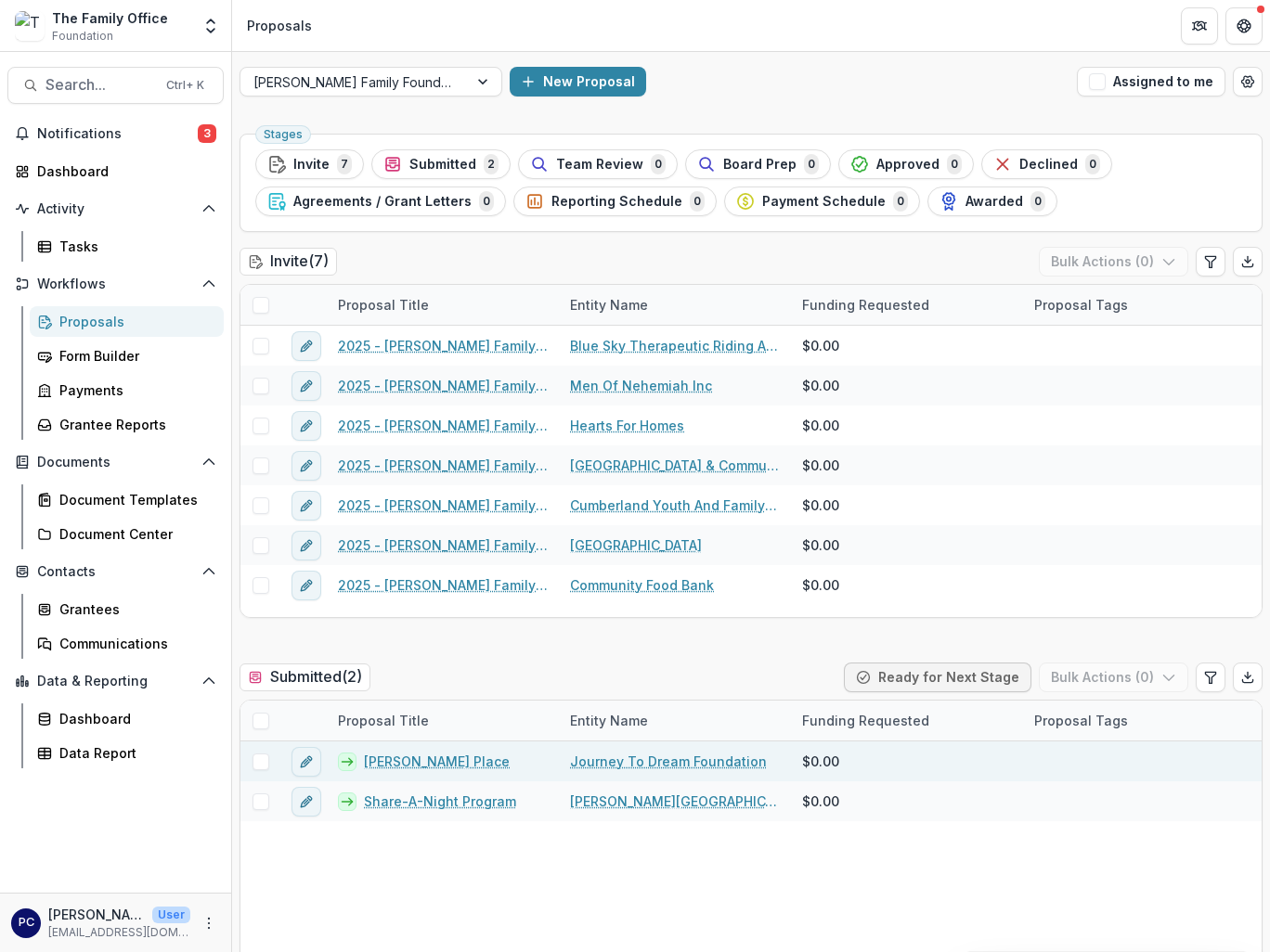
click at [658, 769] on link "Journey To Dream Foundation" at bounding box center [668, 761] width 197 height 20
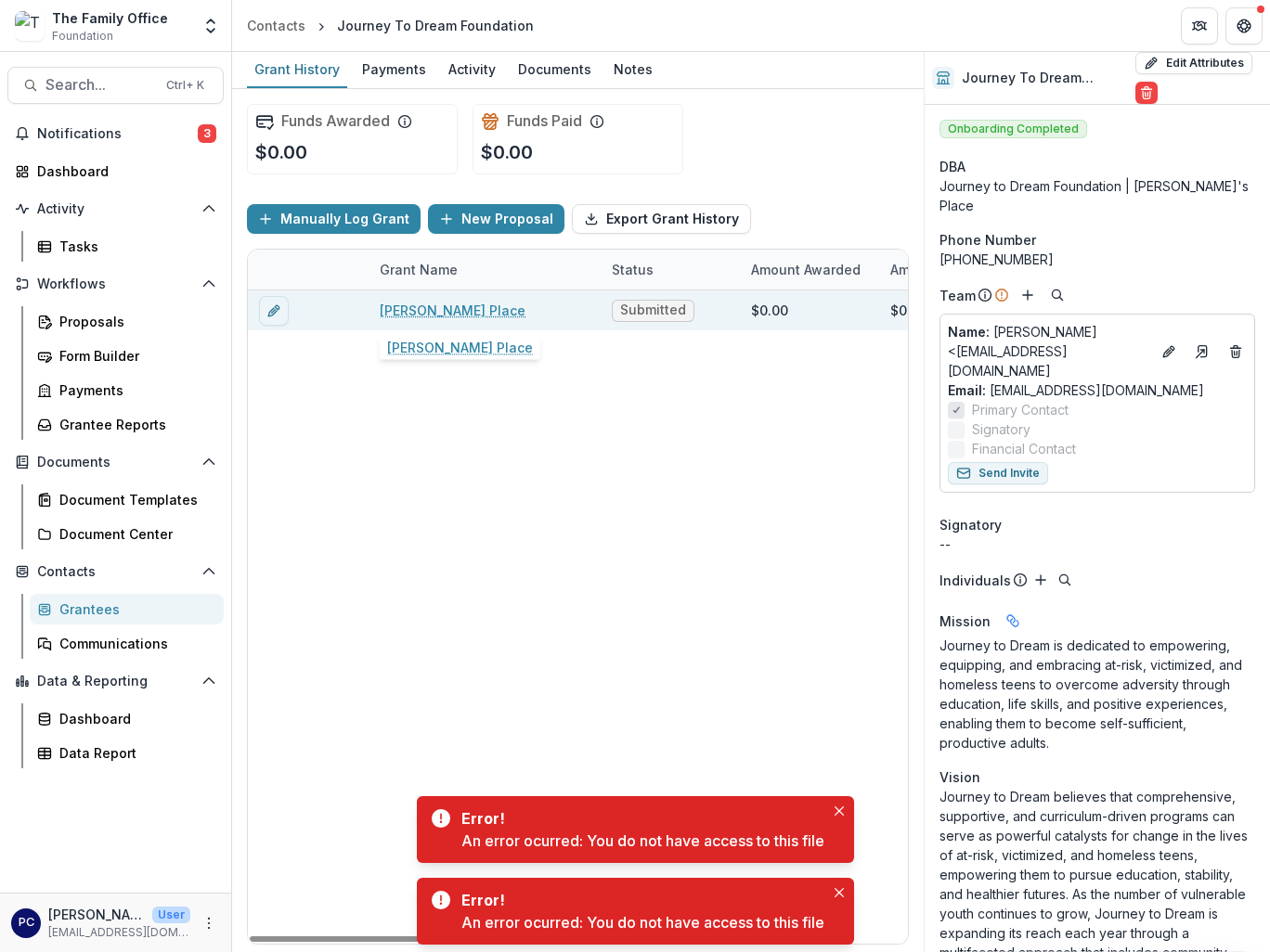
click at [418, 309] on link "[PERSON_NAME] Place" at bounding box center [452, 310] width 145 height 20
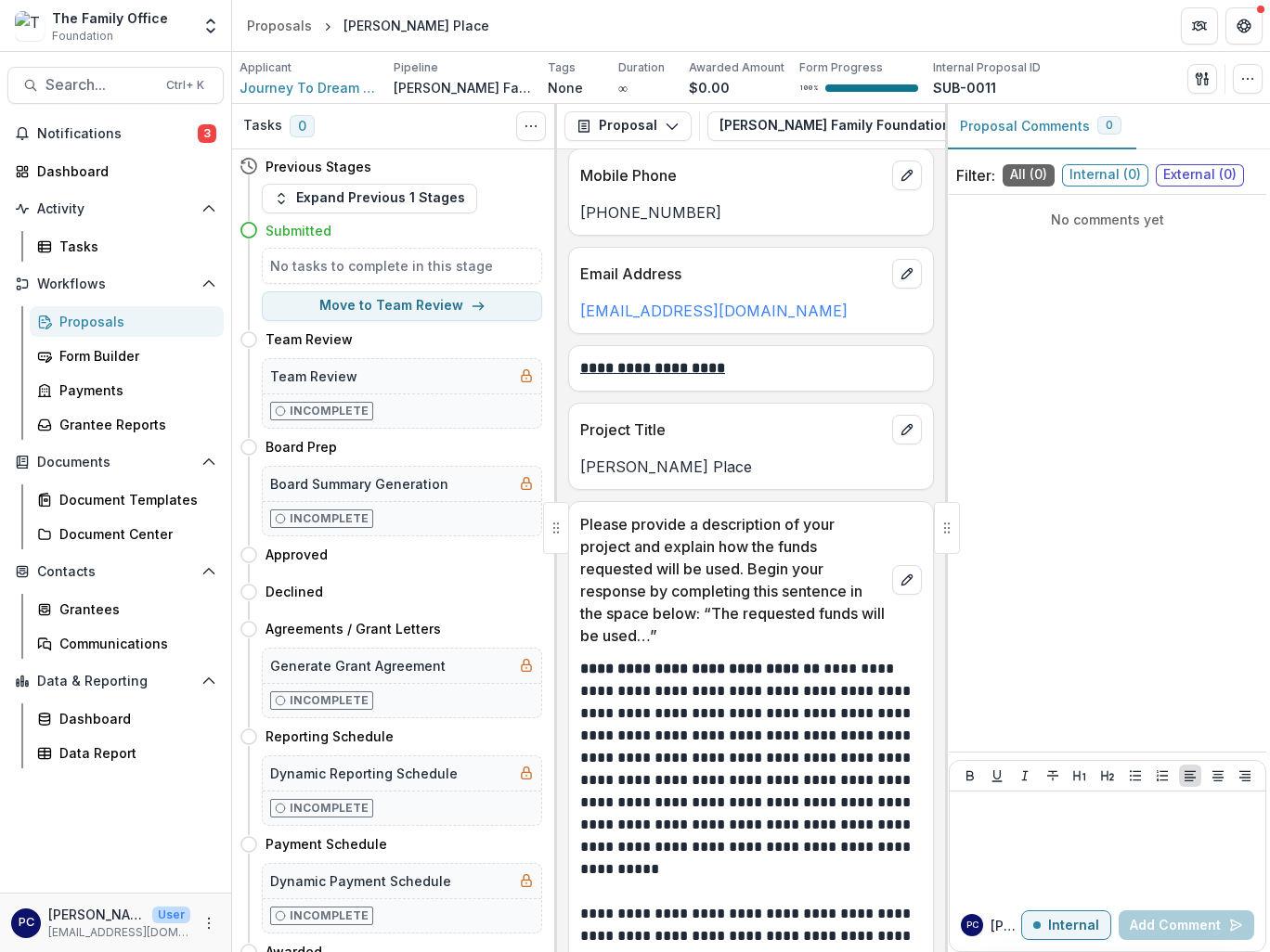
scroll to position [6496, 0]
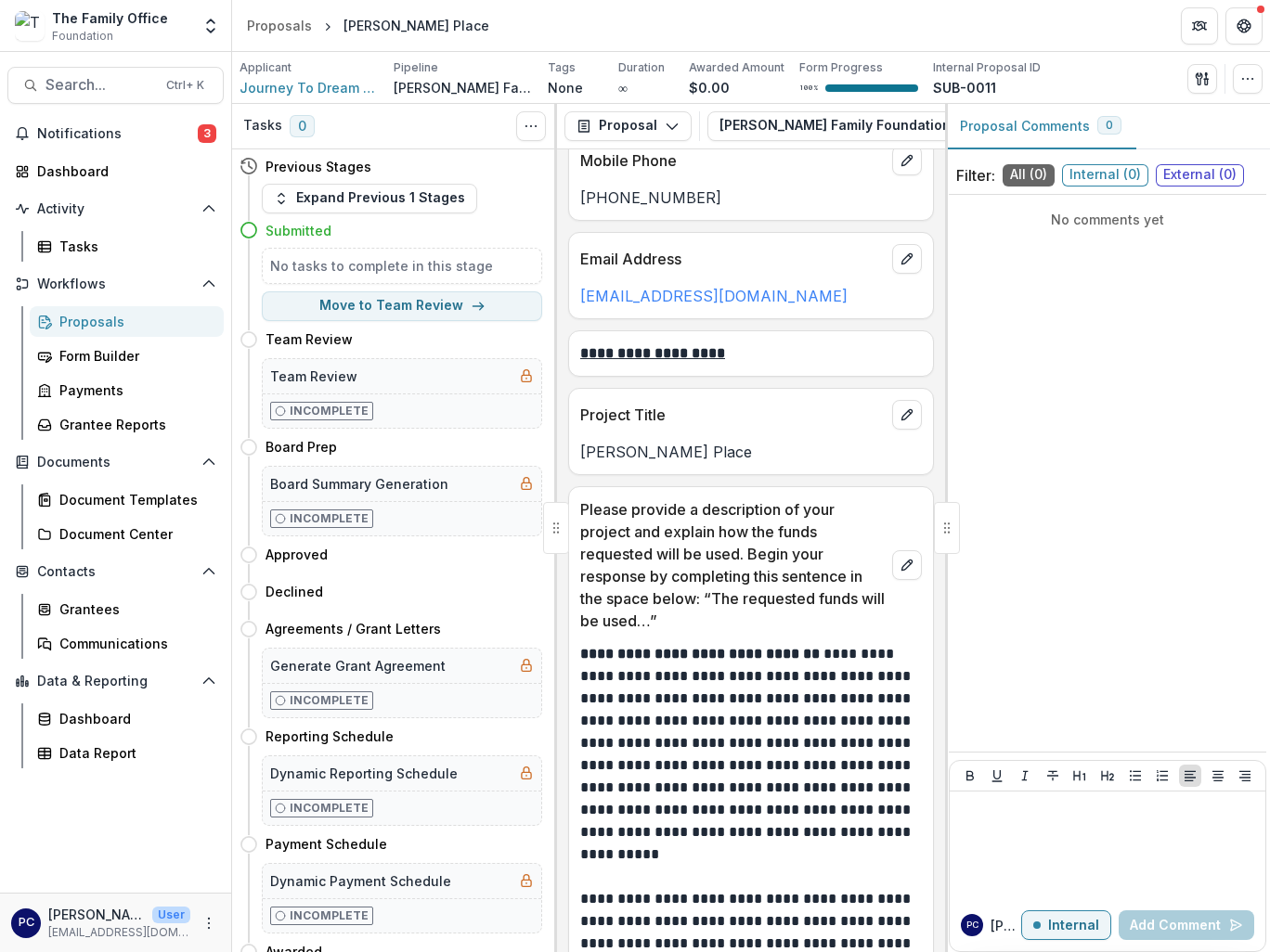
click at [953, 533] on div at bounding box center [946, 528] width 26 height 52
click at [945, 491] on div at bounding box center [946, 528] width 3 height 849
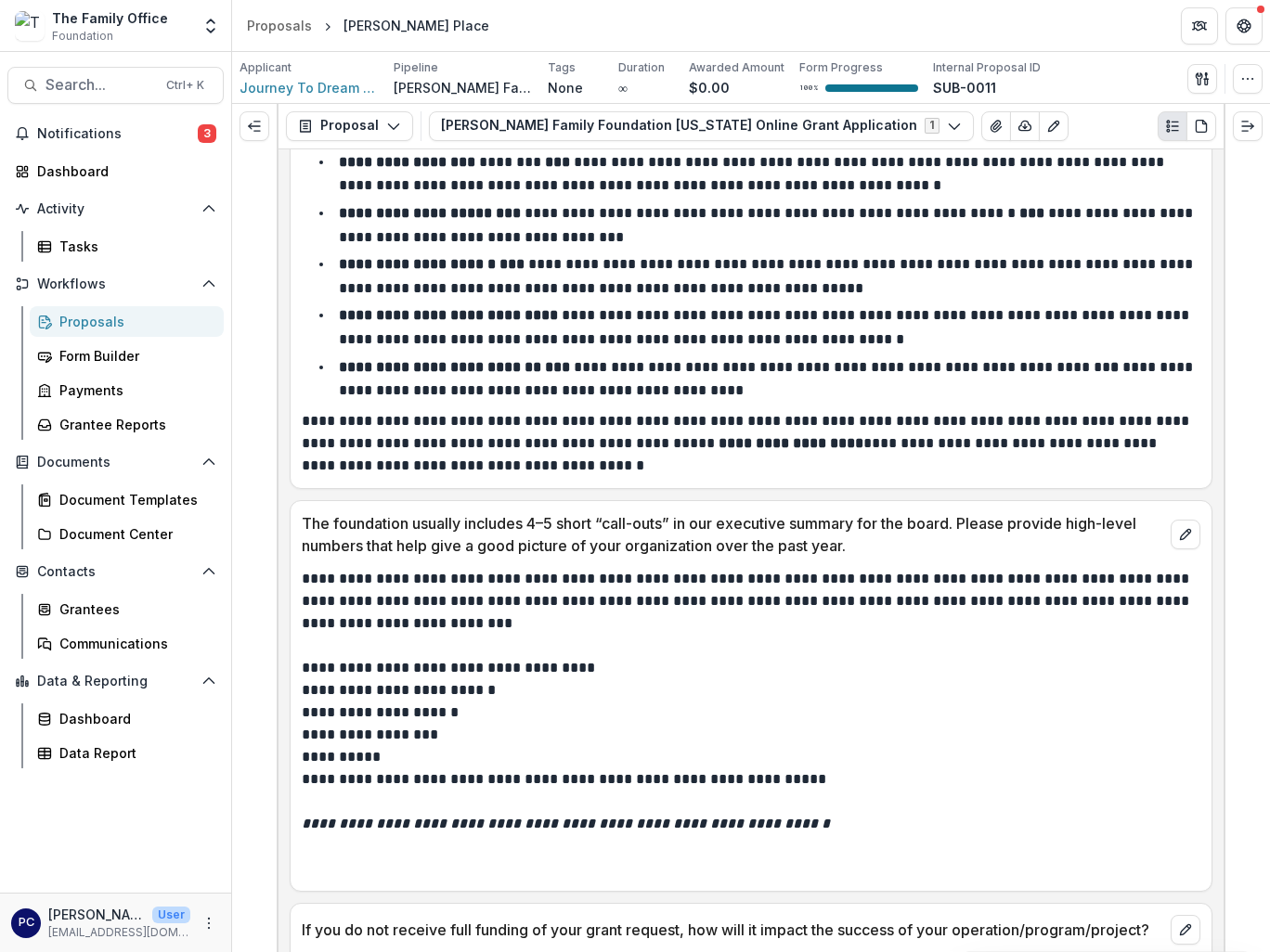
scroll to position [6217, 0]
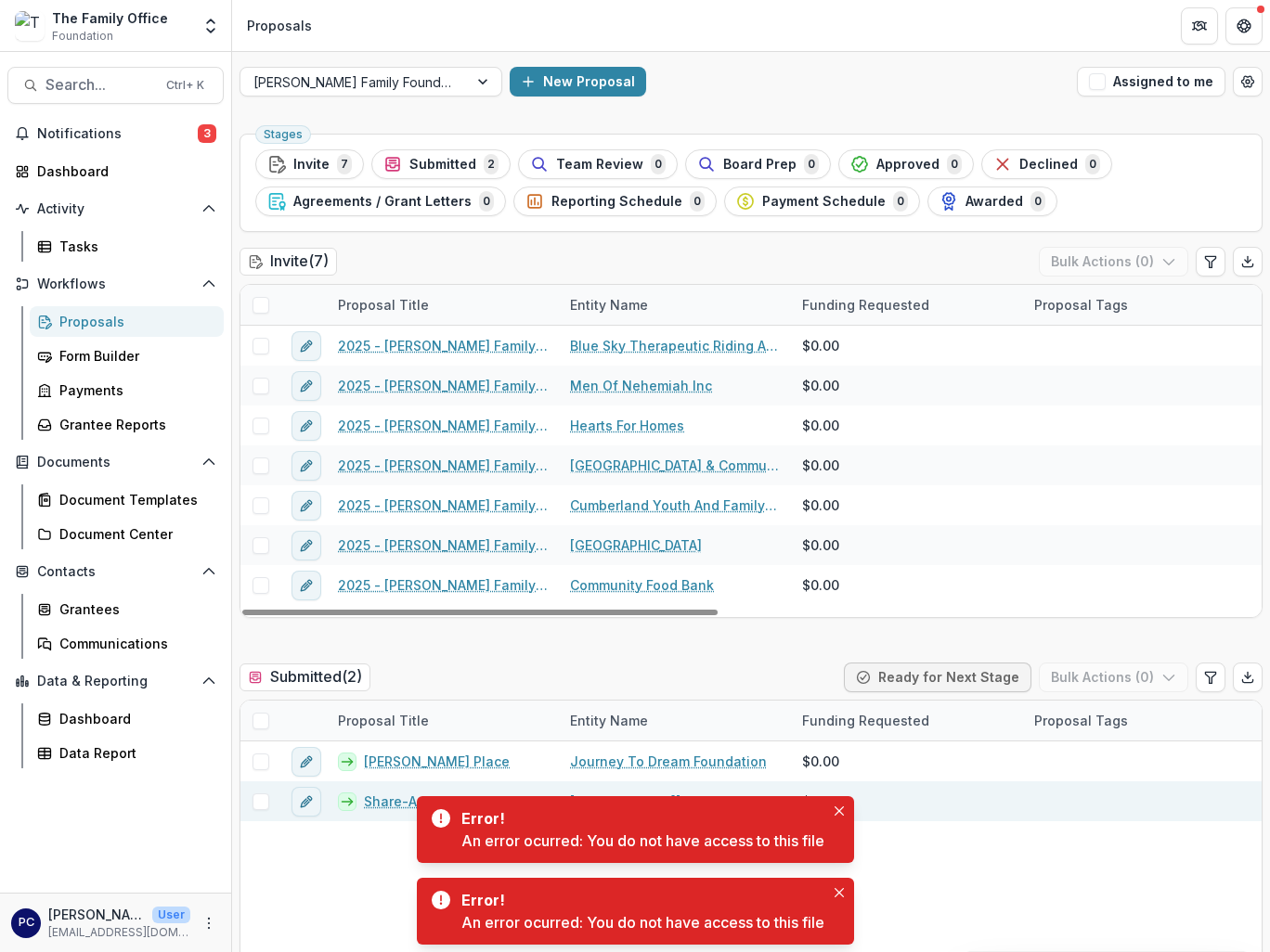
click at [387, 798] on link "Share-A-Night Program" at bounding box center [439, 801] width 152 height 20
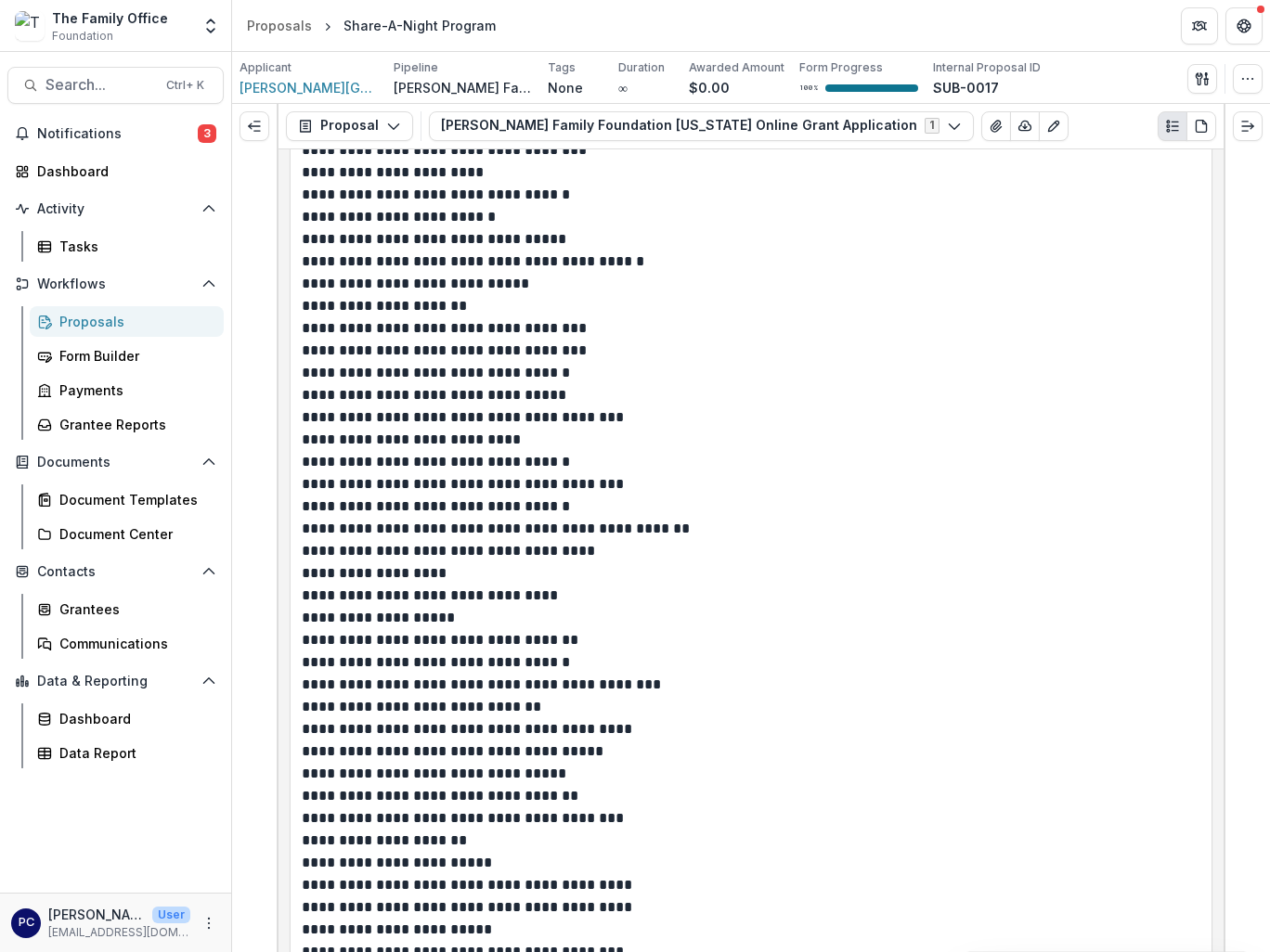
scroll to position [6959, 0]
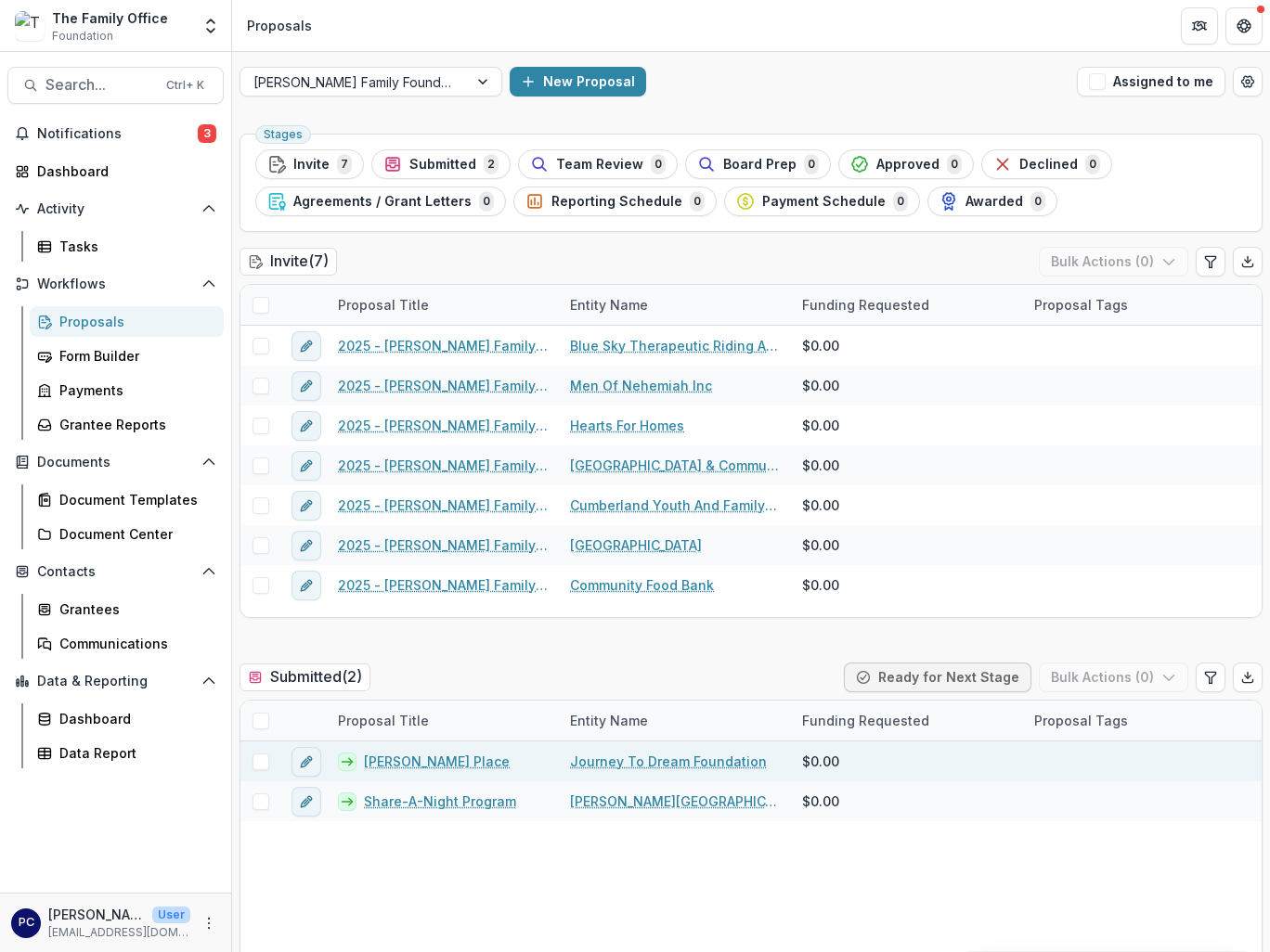
click at [392, 759] on link "[PERSON_NAME] Place" at bounding box center [436, 761] width 145 height 20
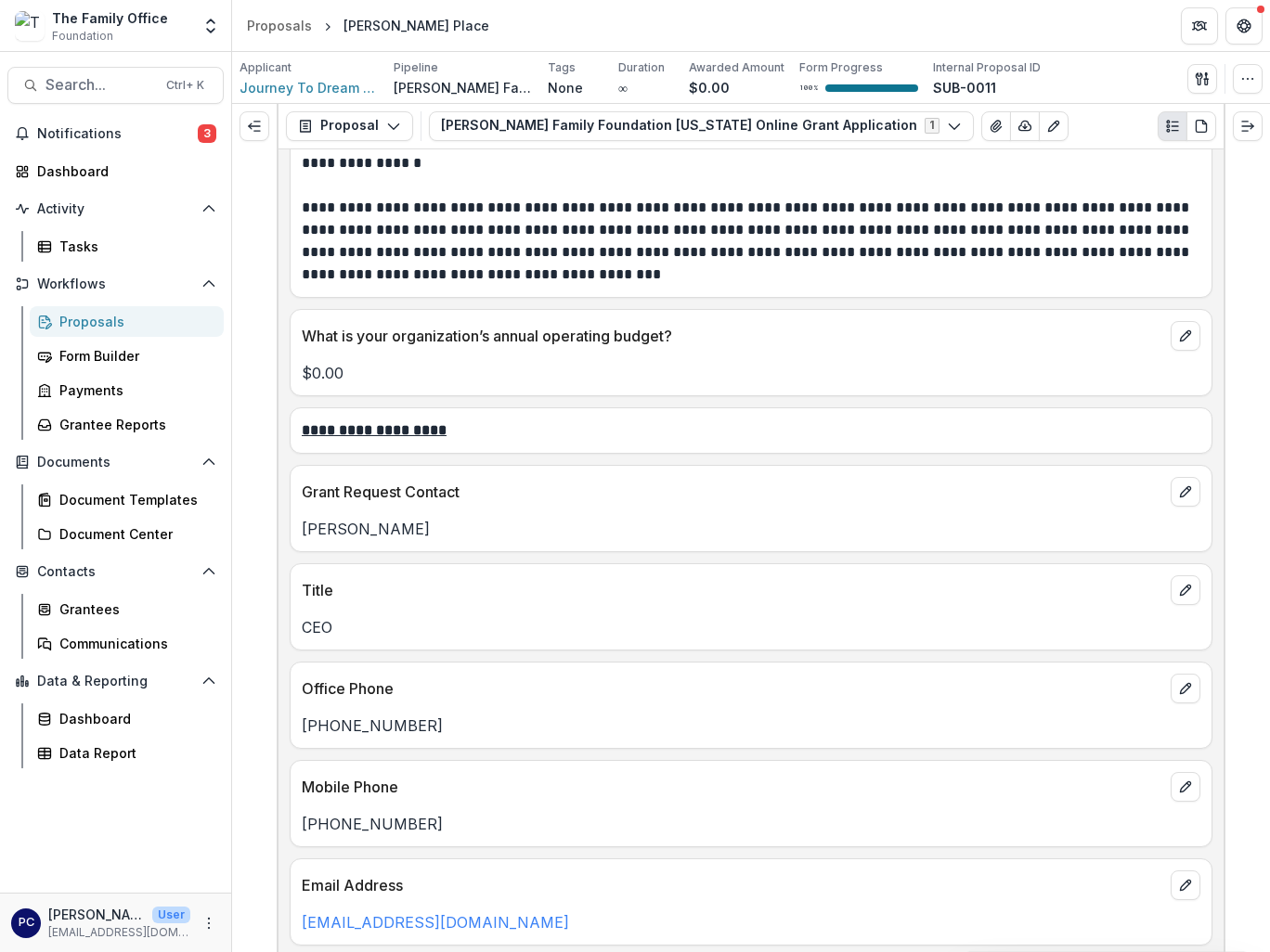
scroll to position [3252, 0]
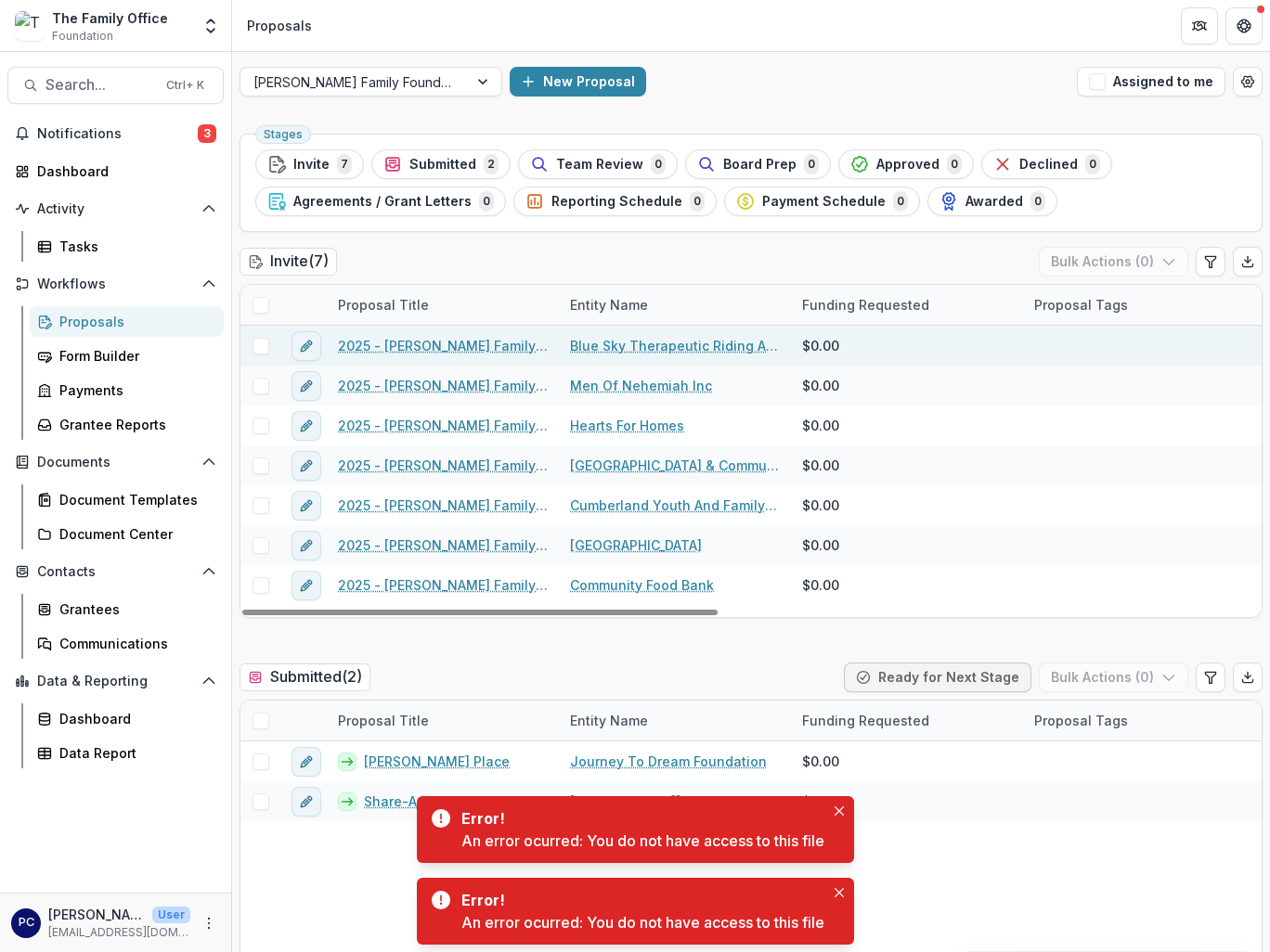
click at [663, 343] on link "Blue Sky Therapeutic Riding And Respite" at bounding box center [674, 345] width 210 height 20
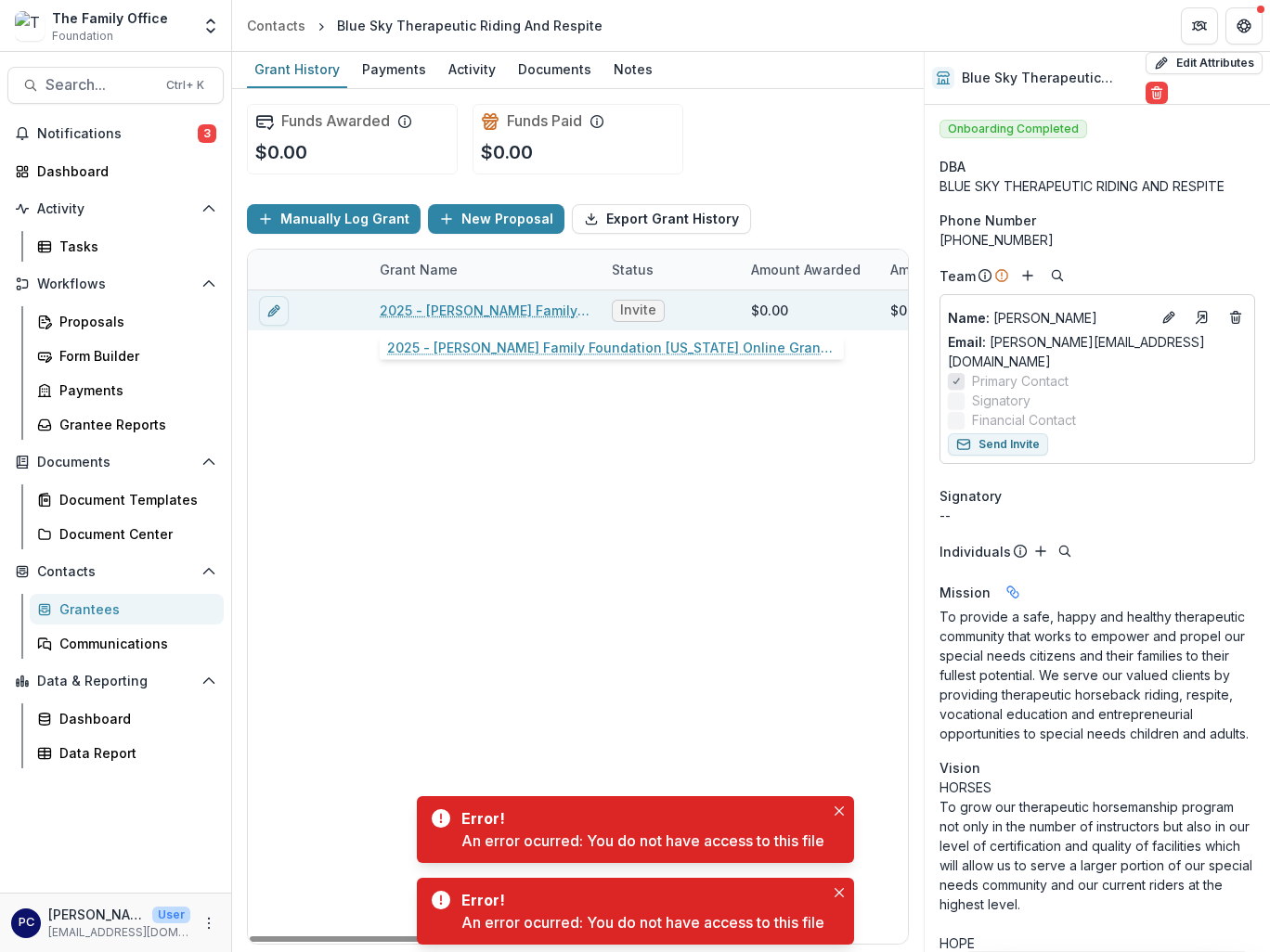
click at [496, 315] on link "2025 - [PERSON_NAME] Family Foundation [US_STATE] Online Grant Application" at bounding box center [484, 310] width 210 height 20
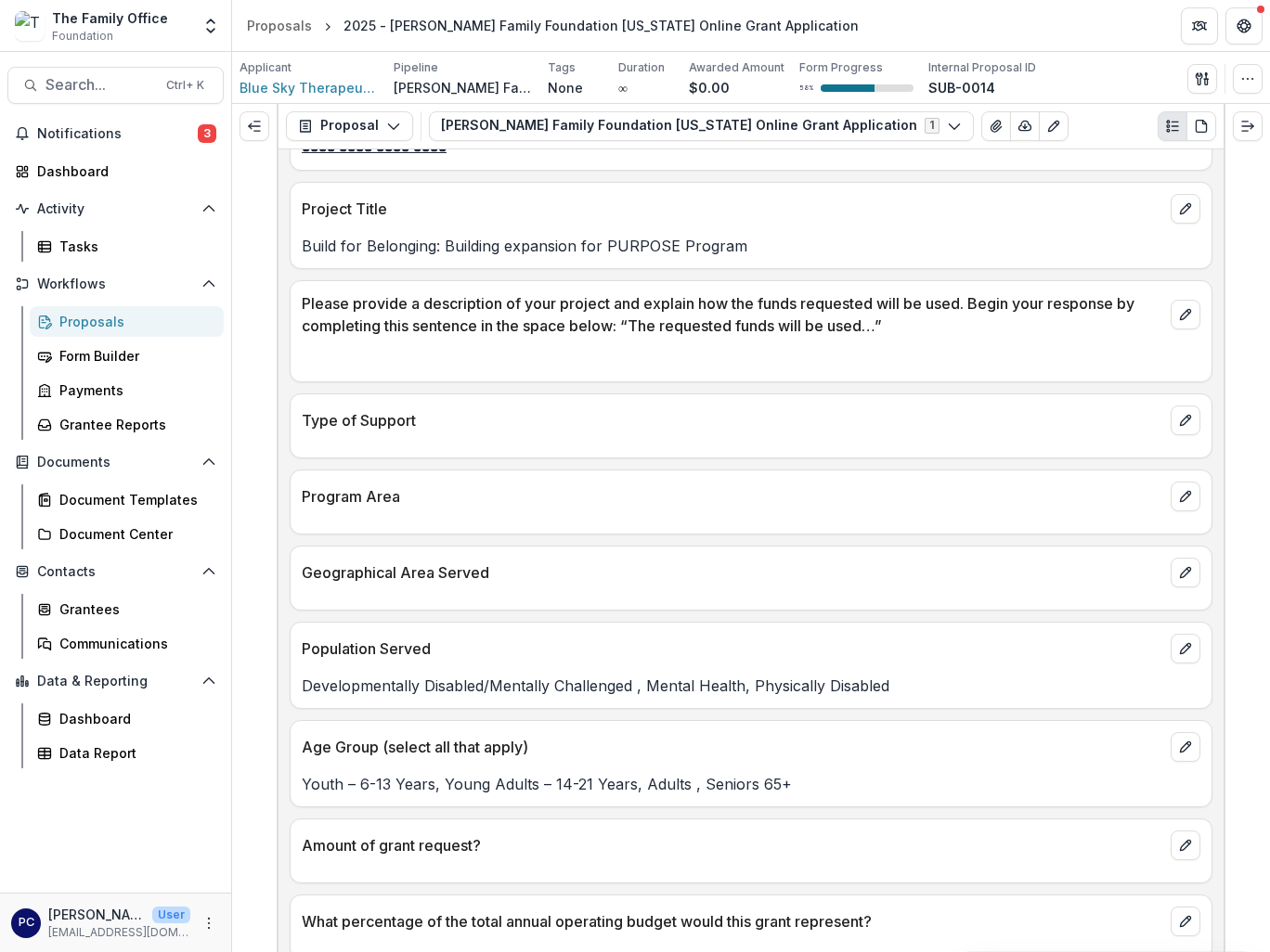
scroll to position [5846, 0]
